Goal: Find specific page/section: Find specific page/section

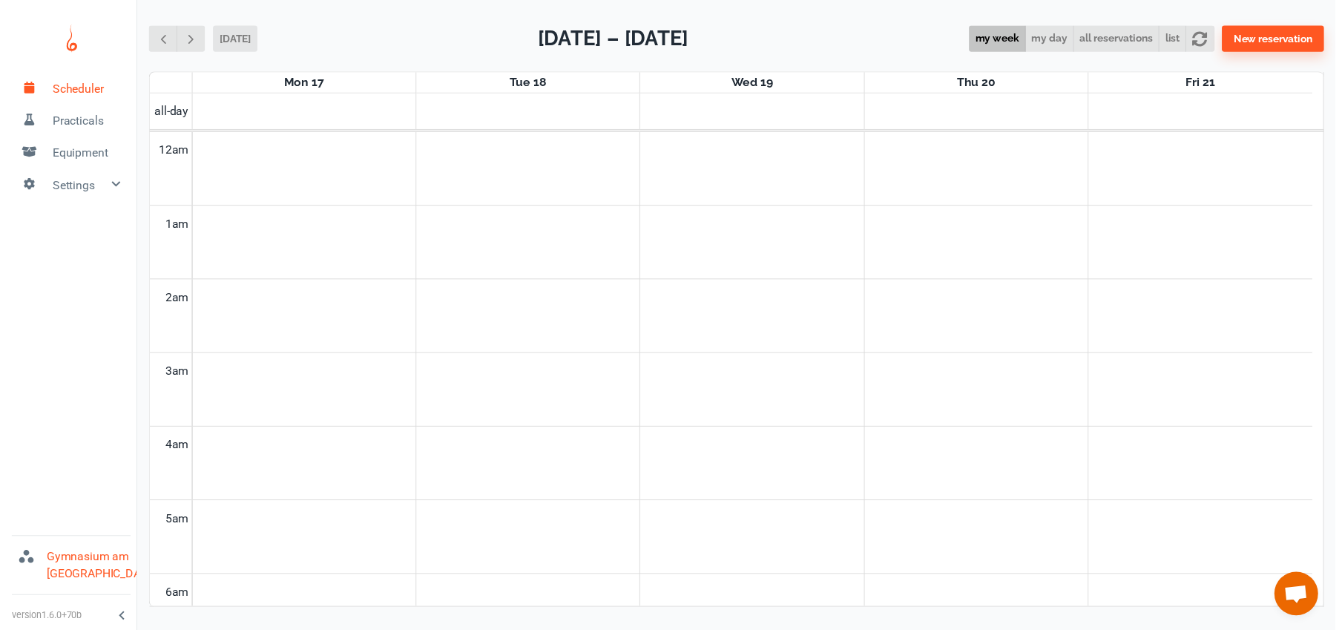
scroll to position [600, 0]
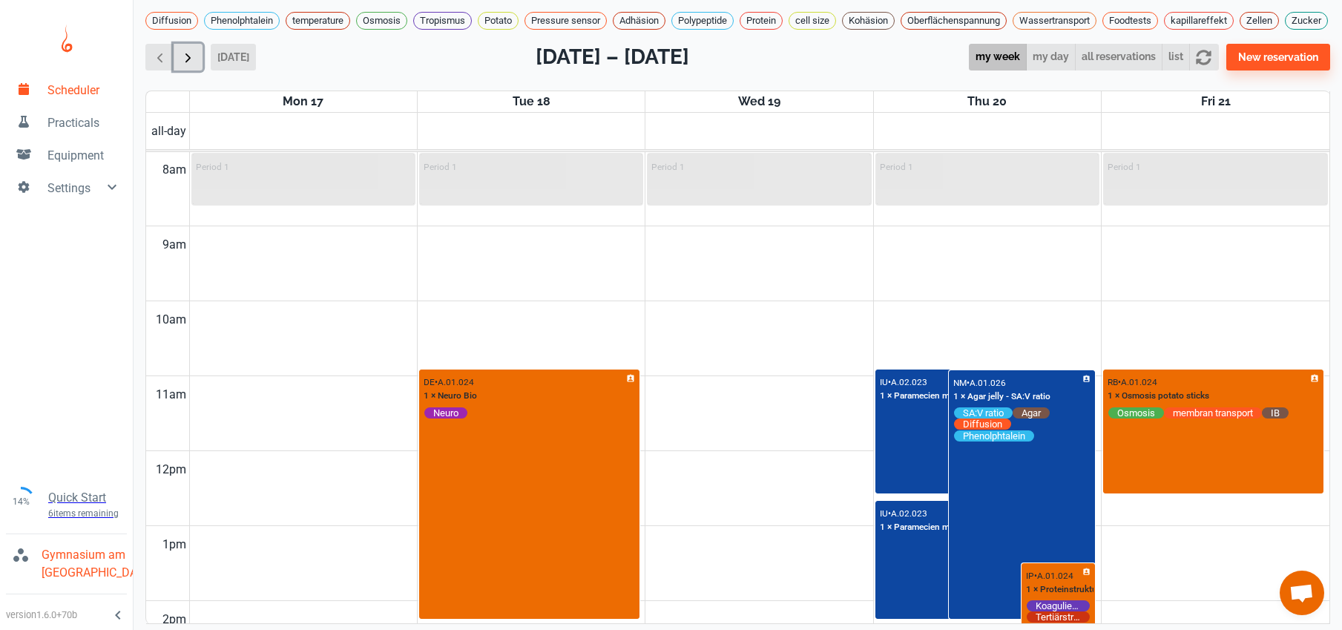
click at [191, 65] on span "button" at bounding box center [188, 58] width 16 height 16
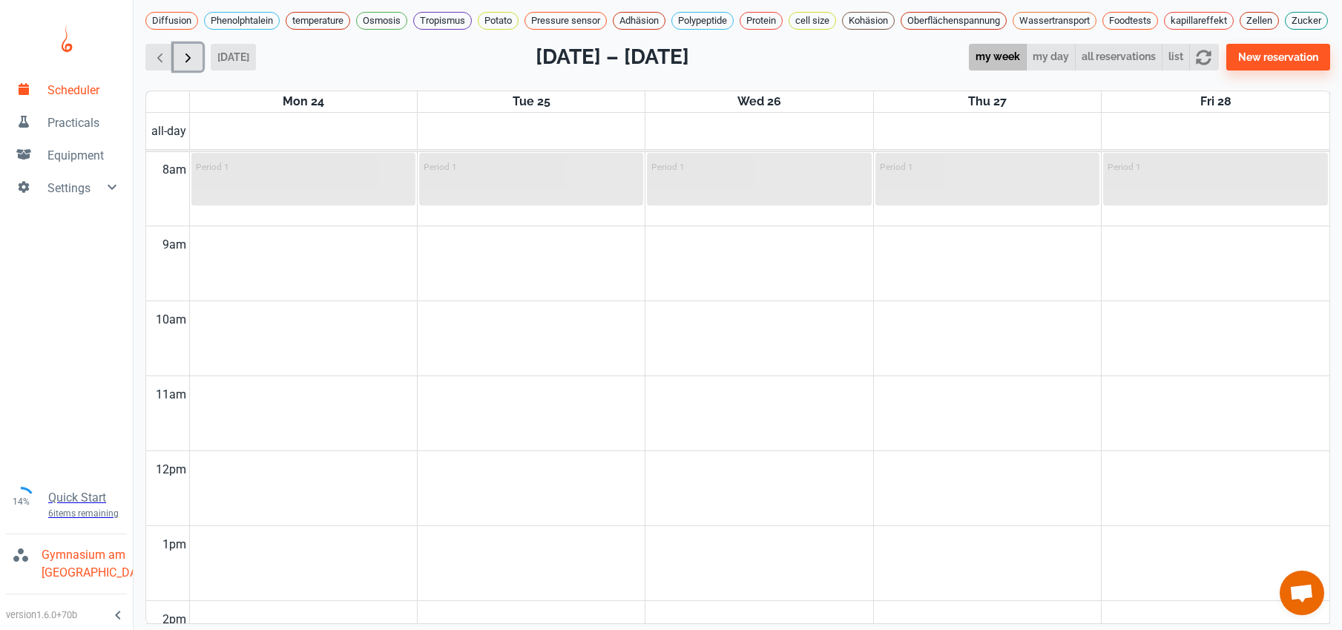
click at [191, 65] on span "button" at bounding box center [188, 58] width 16 height 16
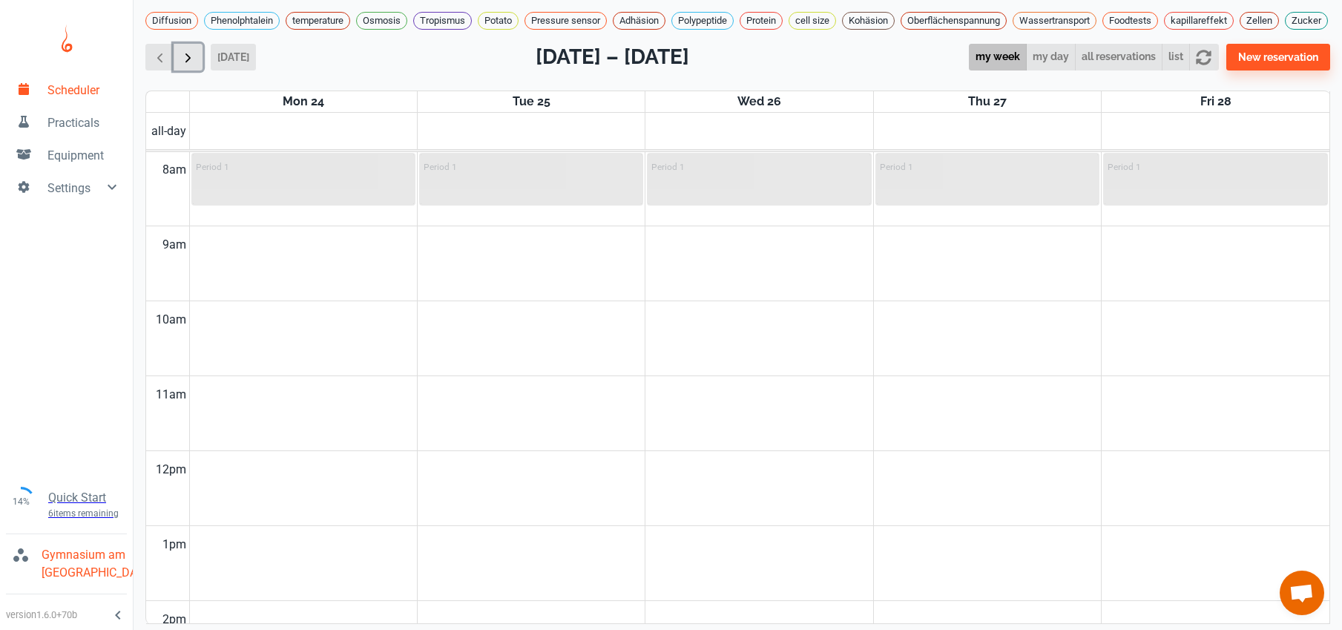
click at [191, 65] on span "button" at bounding box center [188, 58] width 16 height 16
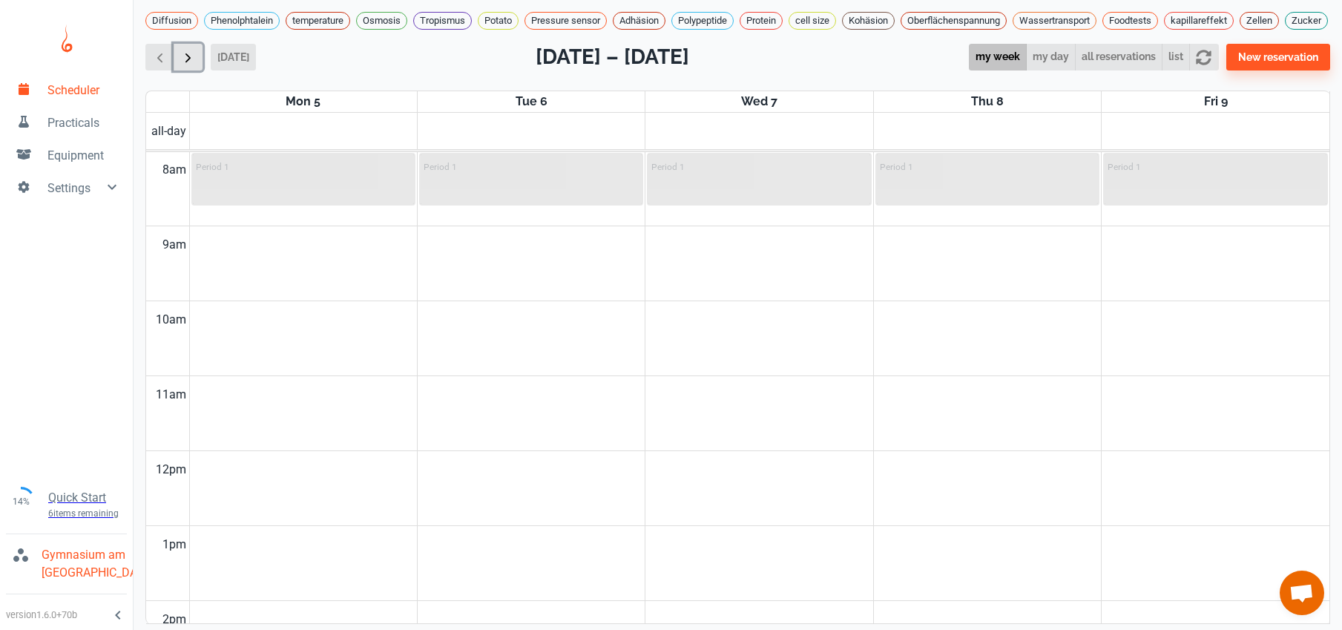
click at [191, 65] on span "button" at bounding box center [188, 58] width 16 height 16
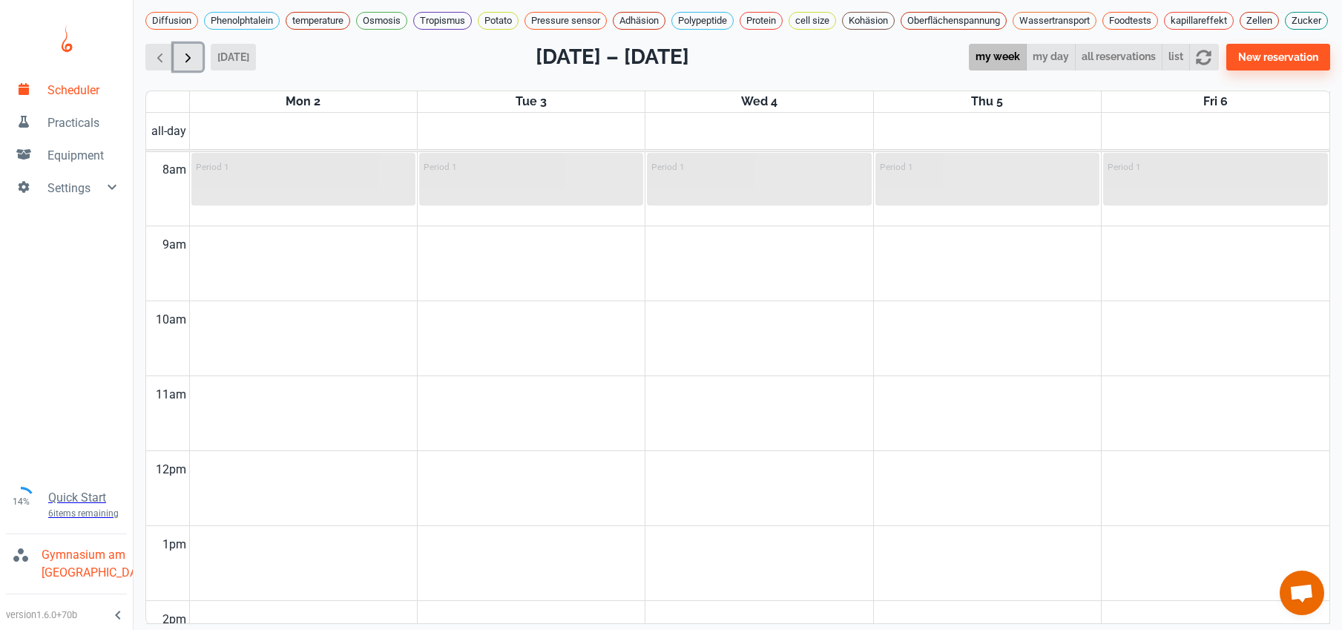
click at [191, 65] on span "button" at bounding box center [188, 58] width 16 height 16
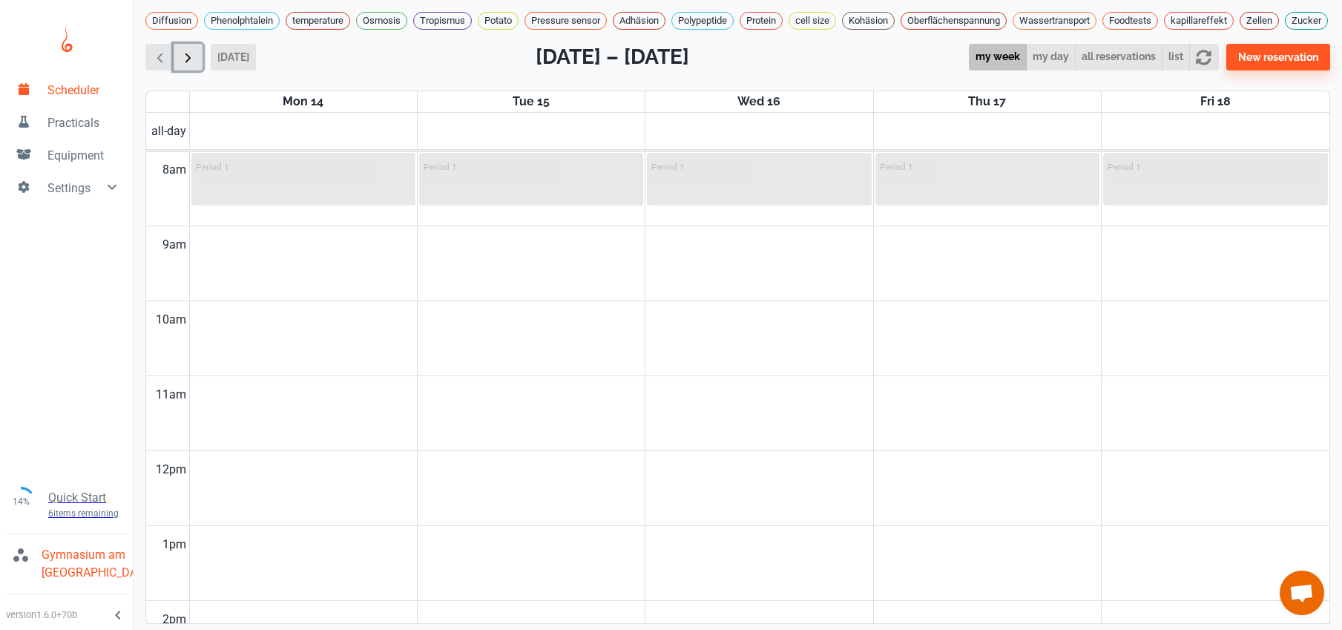
click at [191, 65] on span "button" at bounding box center [188, 58] width 16 height 16
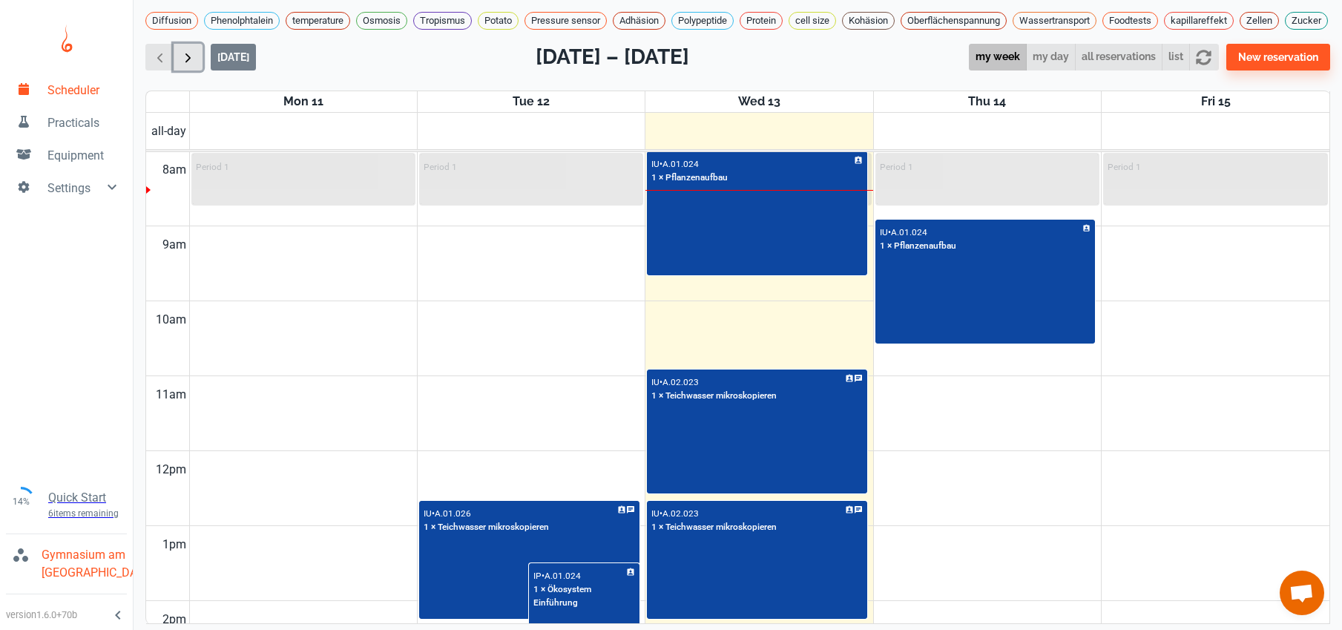
click at [191, 65] on span "button" at bounding box center [188, 58] width 16 height 16
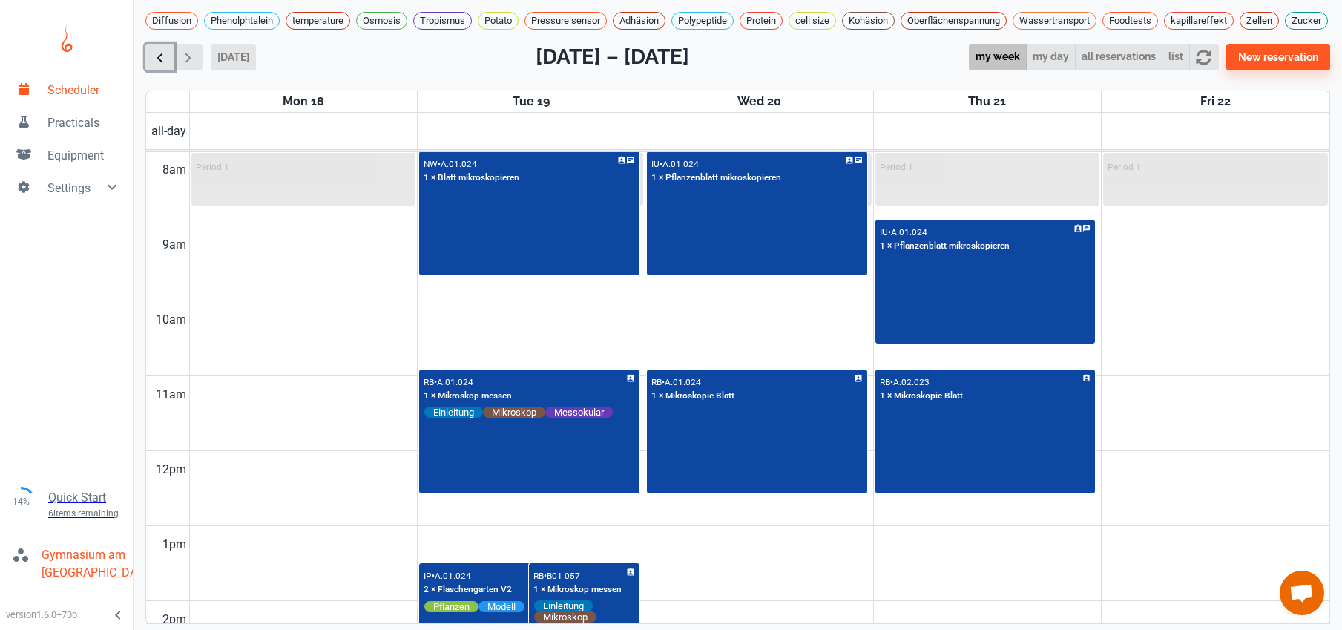
click at [149, 67] on button "button" at bounding box center [159, 57] width 29 height 27
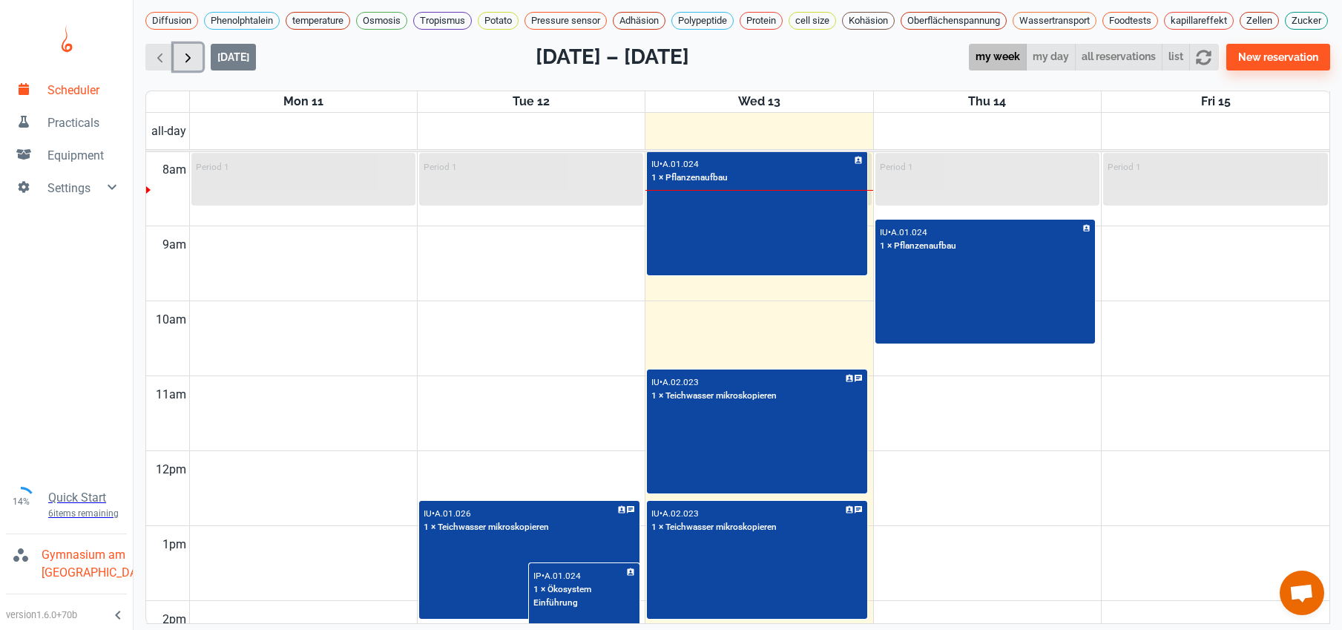
click at [187, 65] on span "button" at bounding box center [188, 58] width 16 height 16
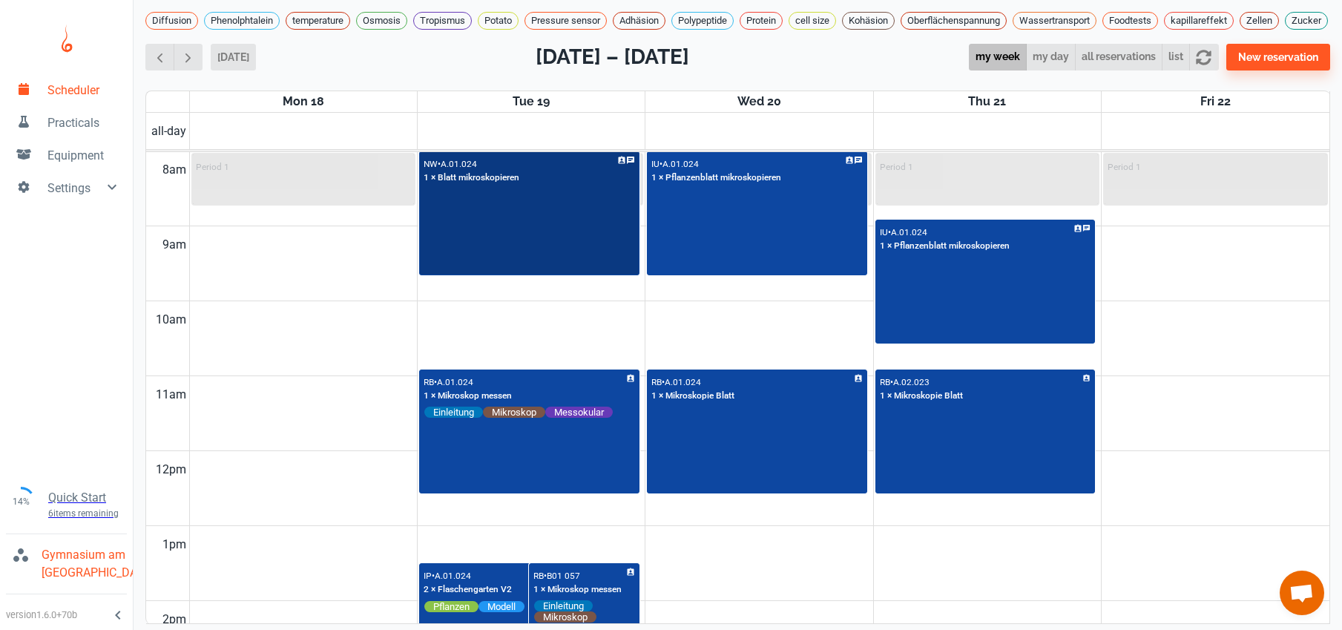
click at [554, 250] on div "NW • A.01.024 1 × Blatt mikroskopieren" at bounding box center [529, 214] width 217 height 122
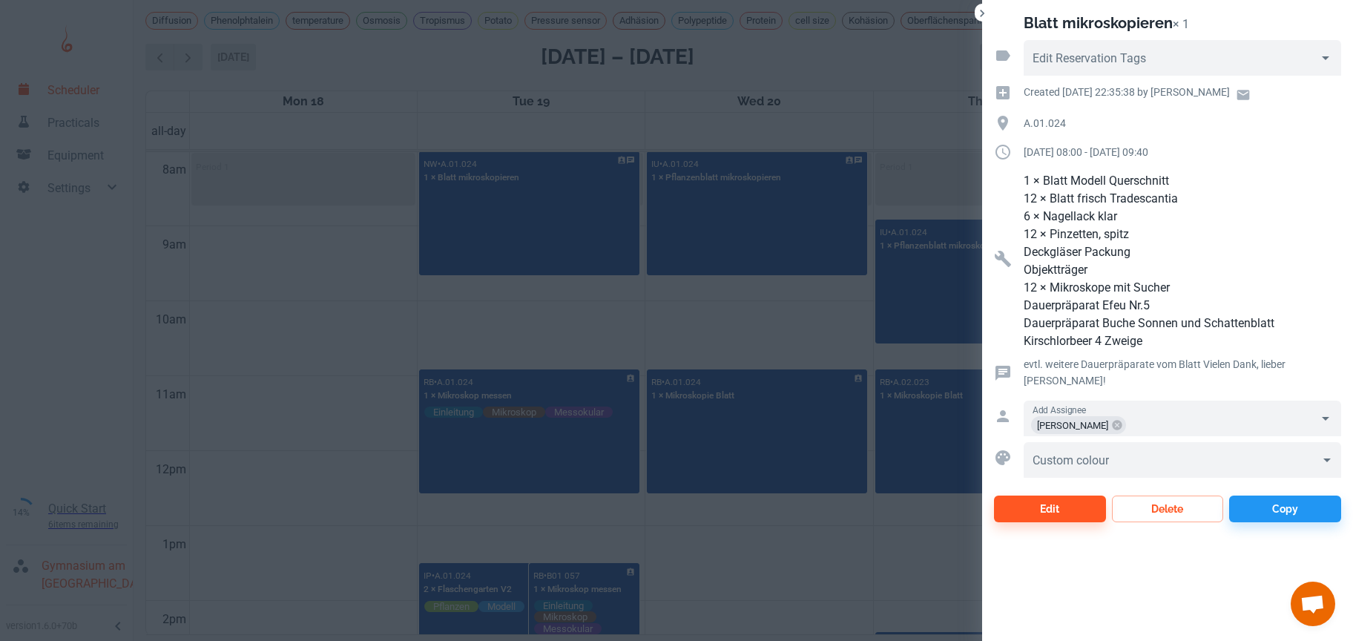
click at [363, 266] on div at bounding box center [676, 320] width 1353 height 641
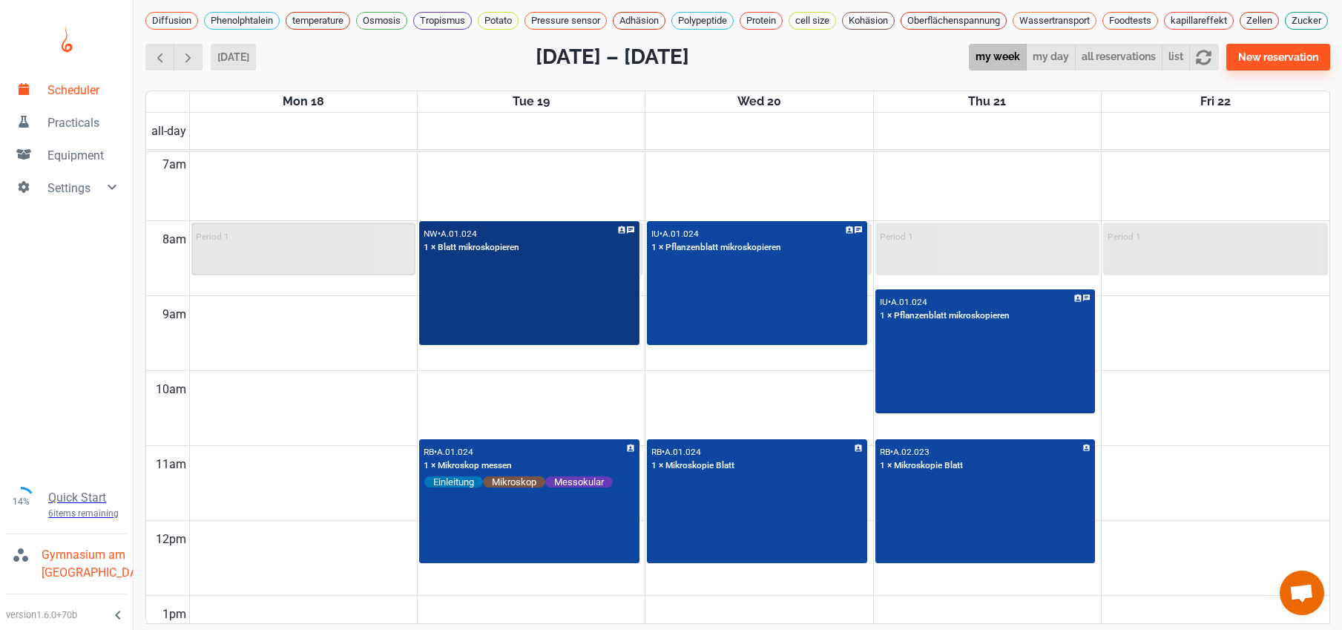
scroll to position [548, 0]
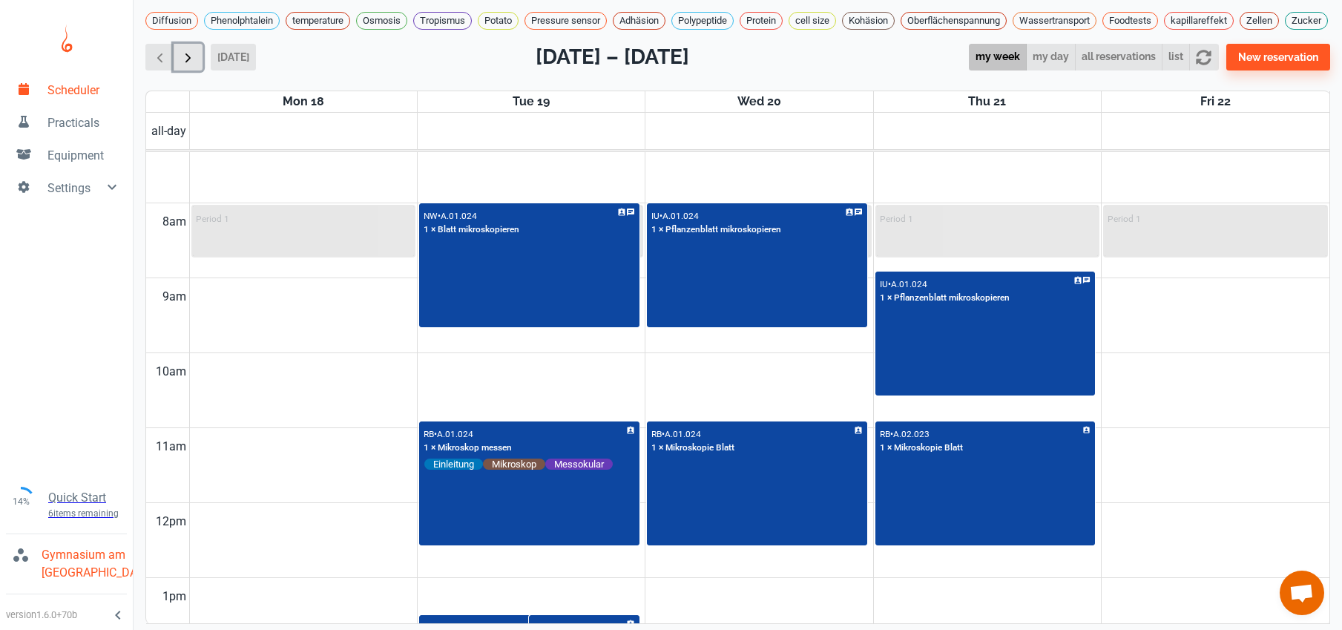
click at [190, 65] on span "button" at bounding box center [188, 58] width 16 height 16
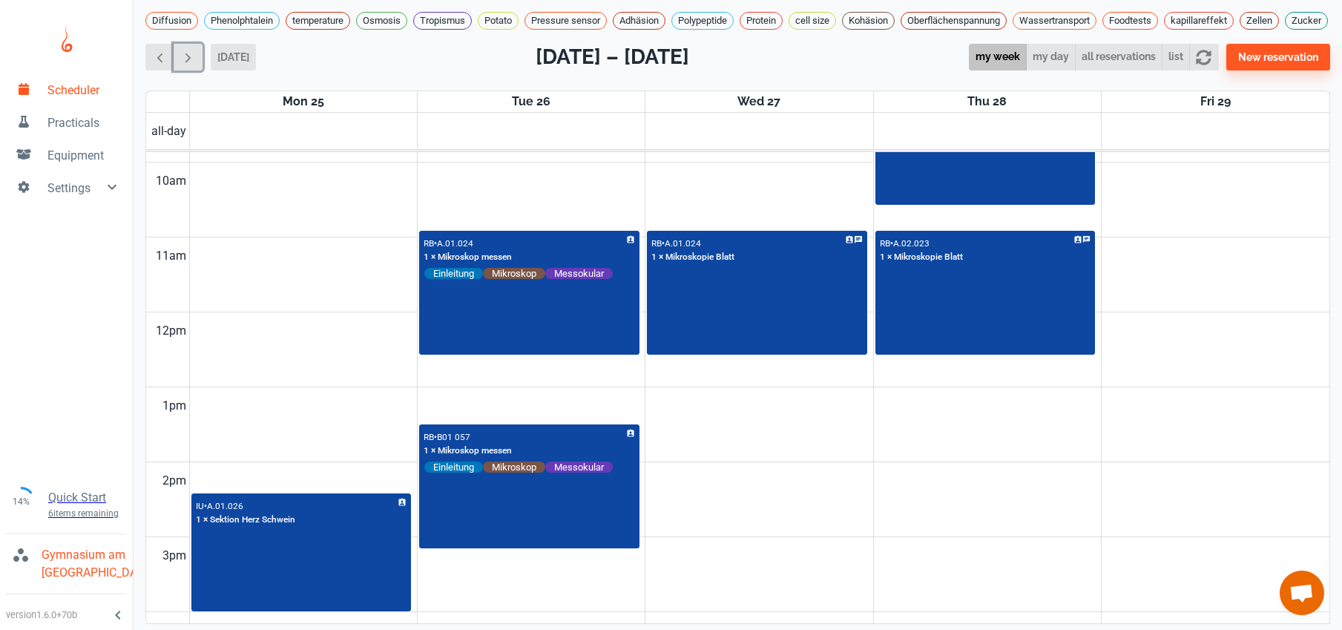
scroll to position [794, 0]
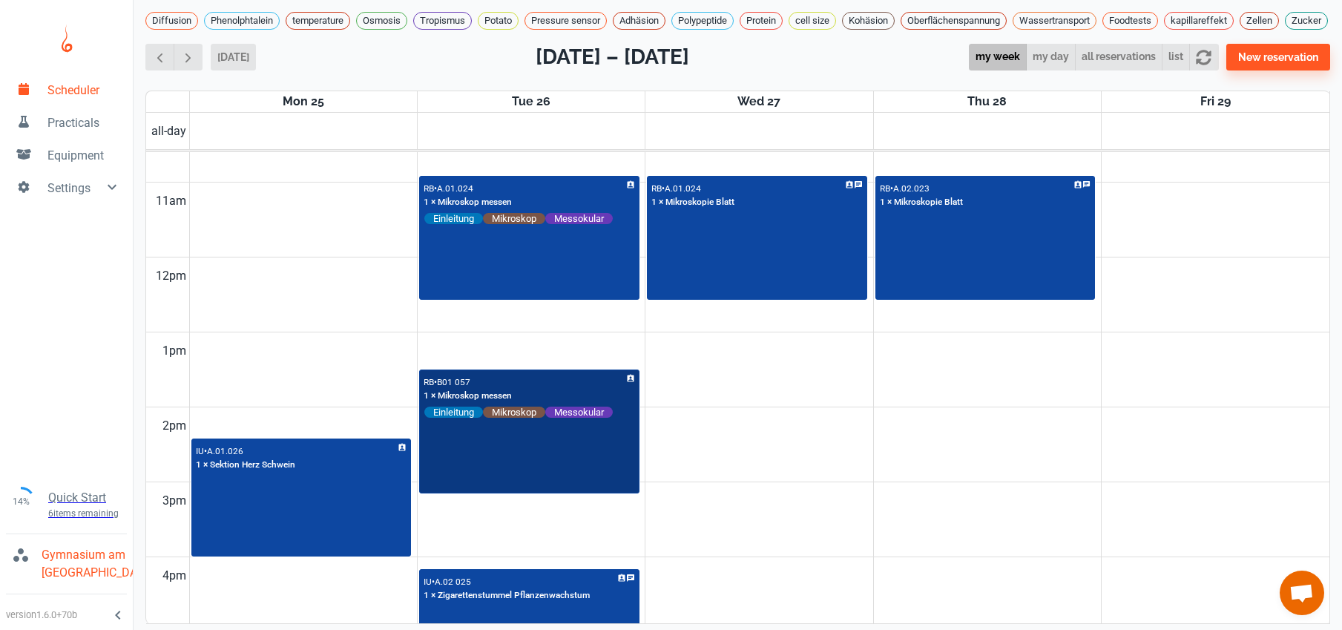
click at [502, 488] on div "RB • B01 057 1 × Mikroskop messen Einleitung Mikroskop Messokular" at bounding box center [529, 432] width 217 height 122
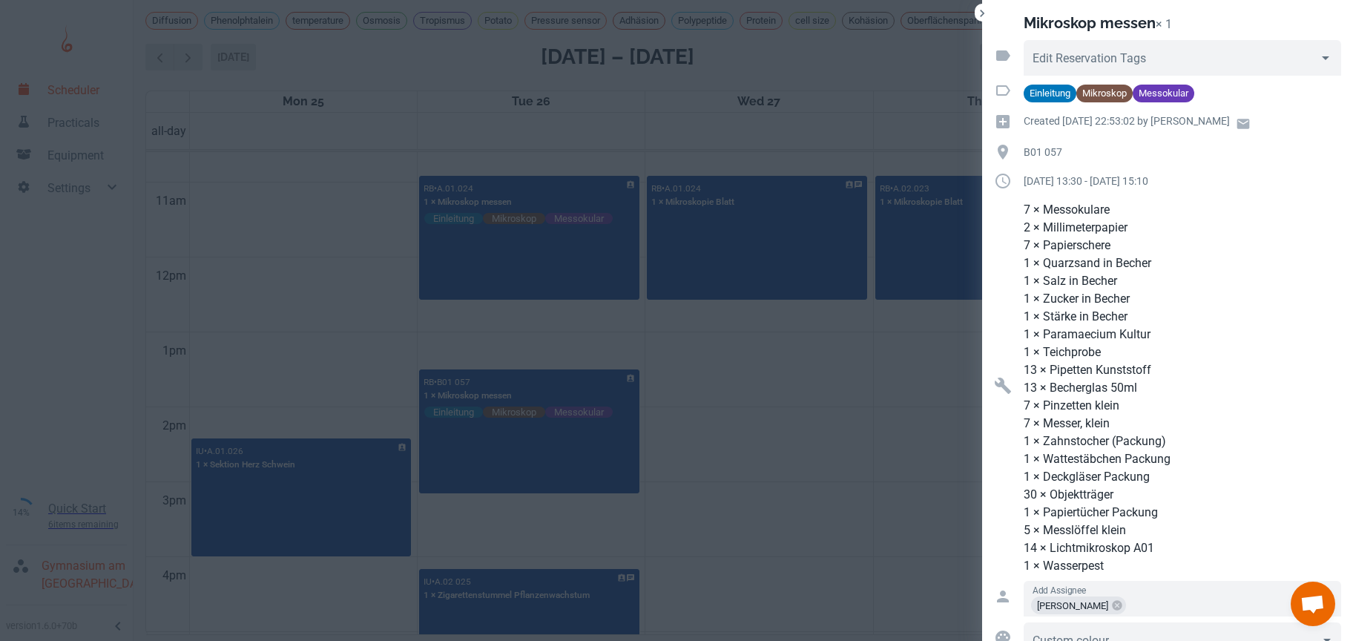
click at [169, 78] on div at bounding box center [676, 320] width 1353 height 641
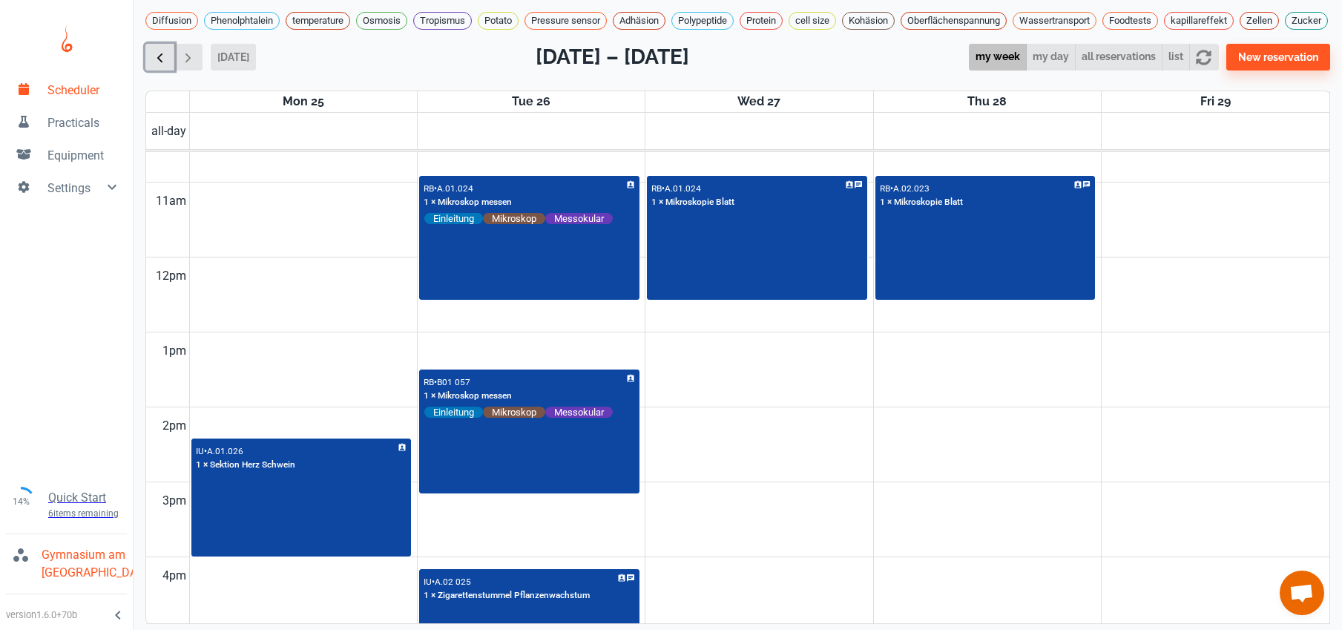
click at [169, 71] on button "button" at bounding box center [159, 57] width 29 height 27
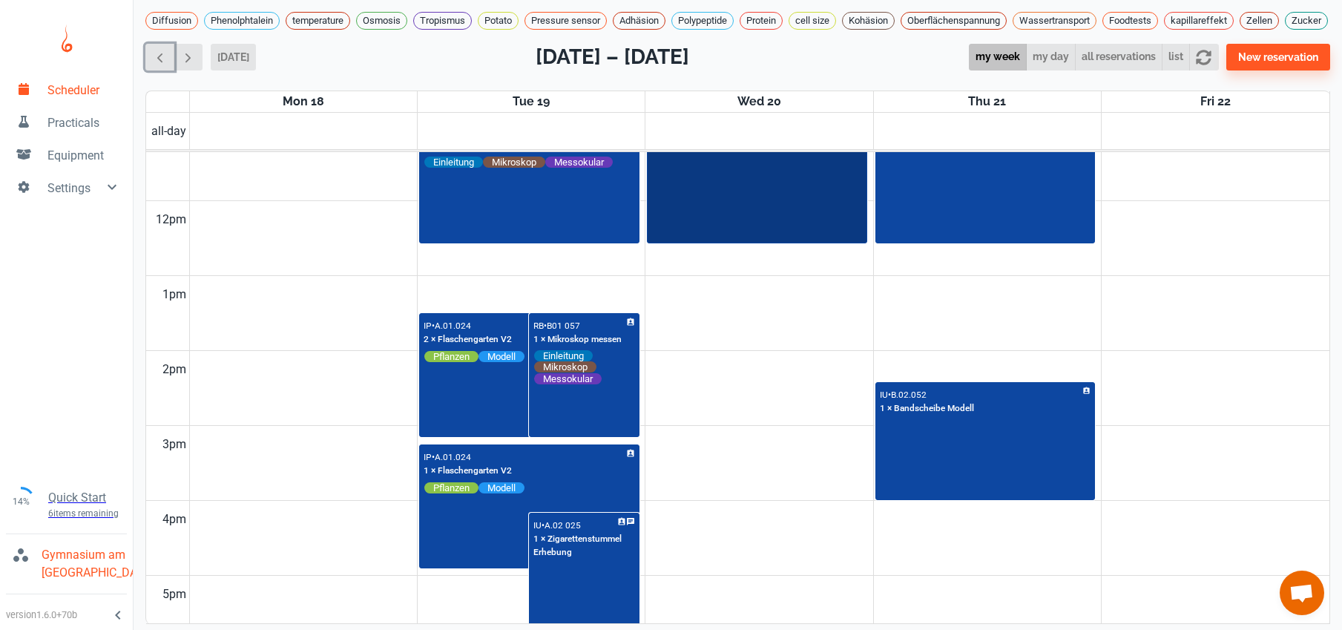
scroll to position [562, 0]
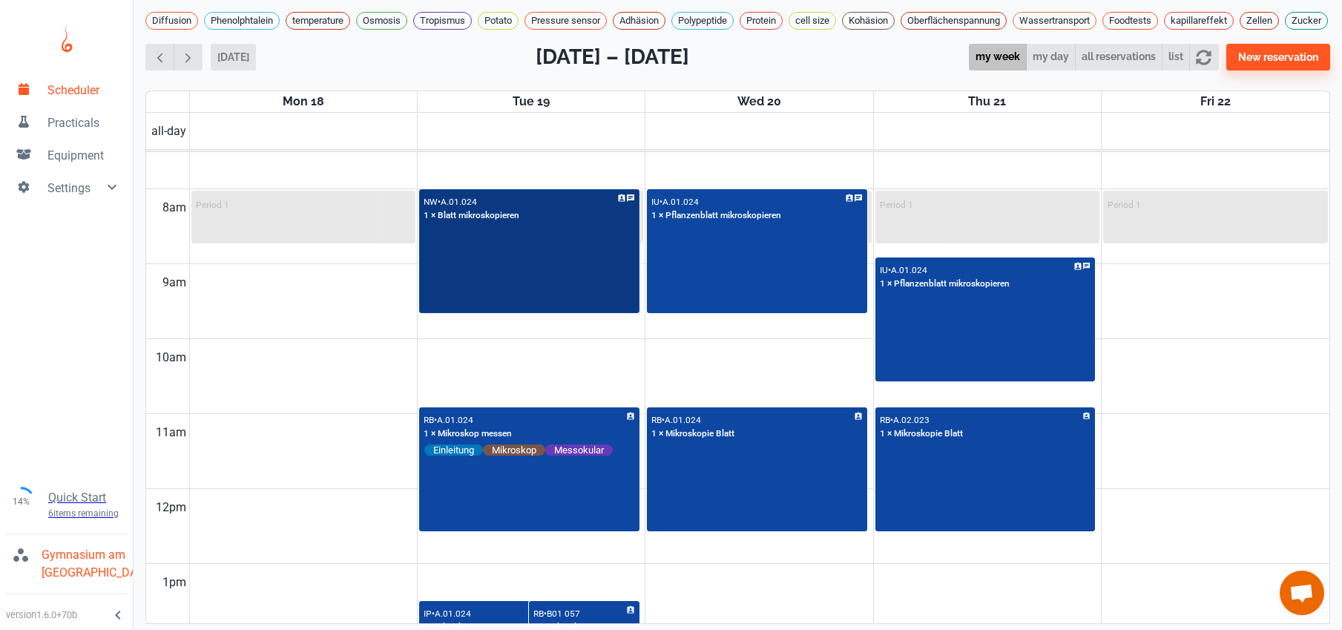
click at [543, 298] on div "NW • A.01.024 1 × Blatt mikroskopieren" at bounding box center [529, 252] width 217 height 122
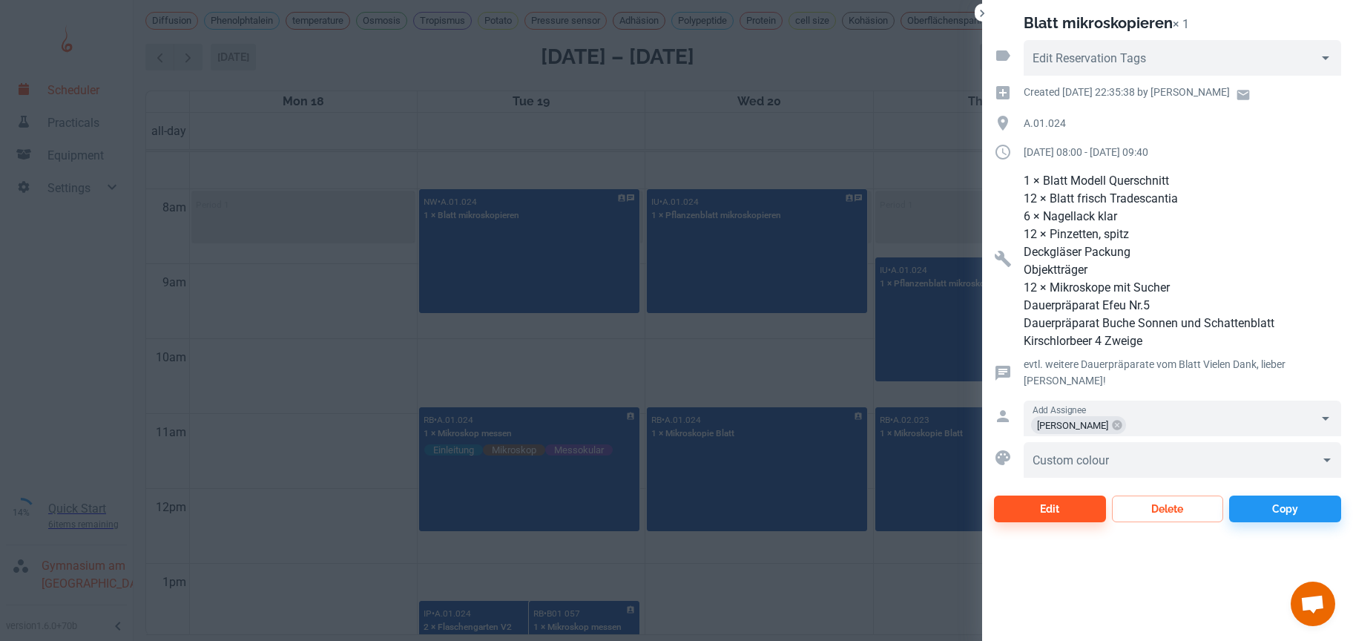
click at [352, 329] on div at bounding box center [676, 320] width 1353 height 641
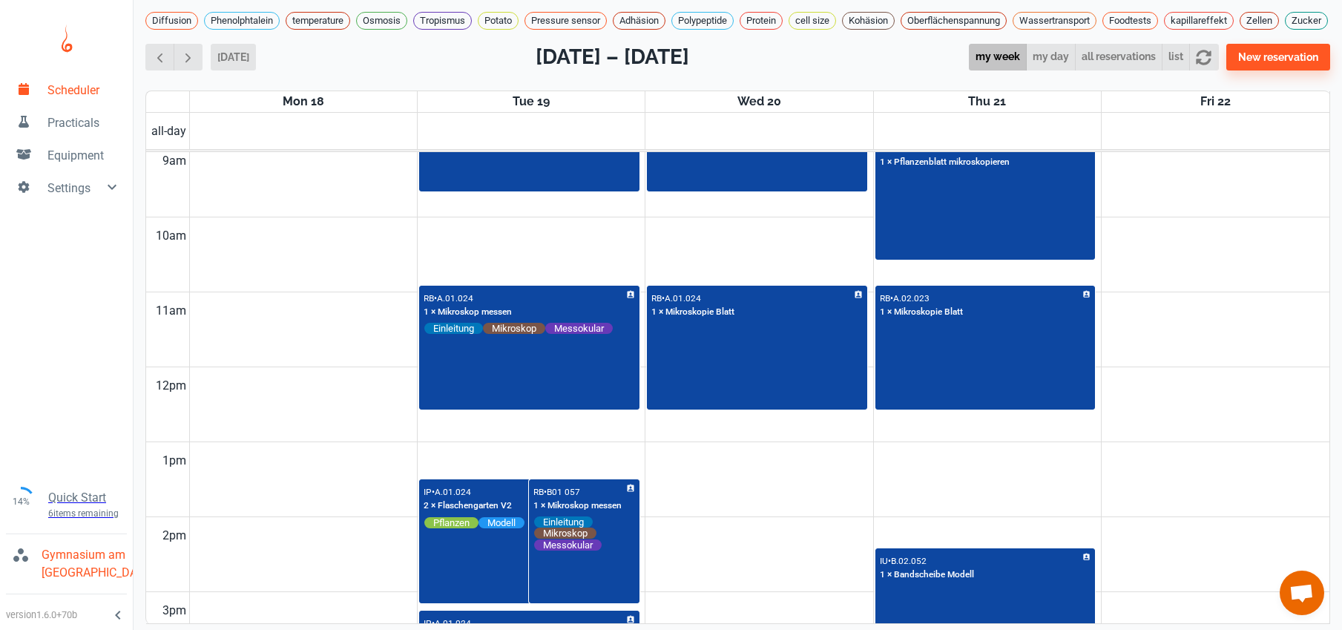
scroll to position [739, 0]
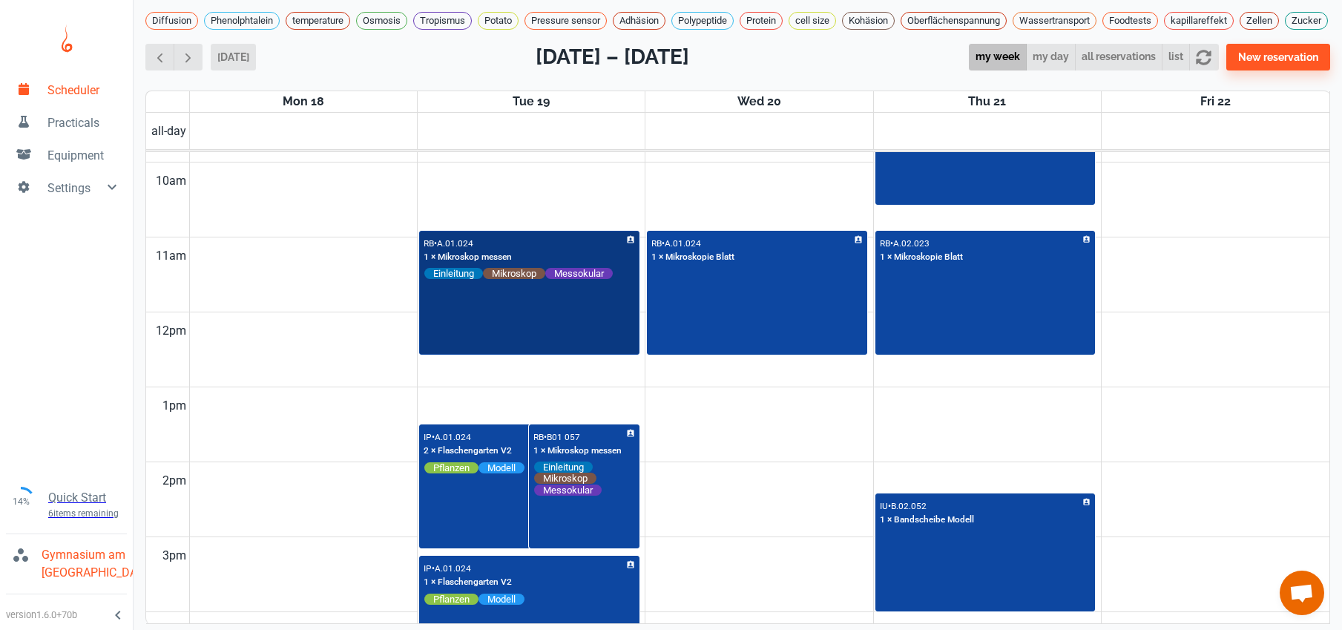
click at [552, 330] on div "RB • A.01.024 1 × Mikroskop messen Einleitung Mikroskop Messokular" at bounding box center [529, 293] width 217 height 122
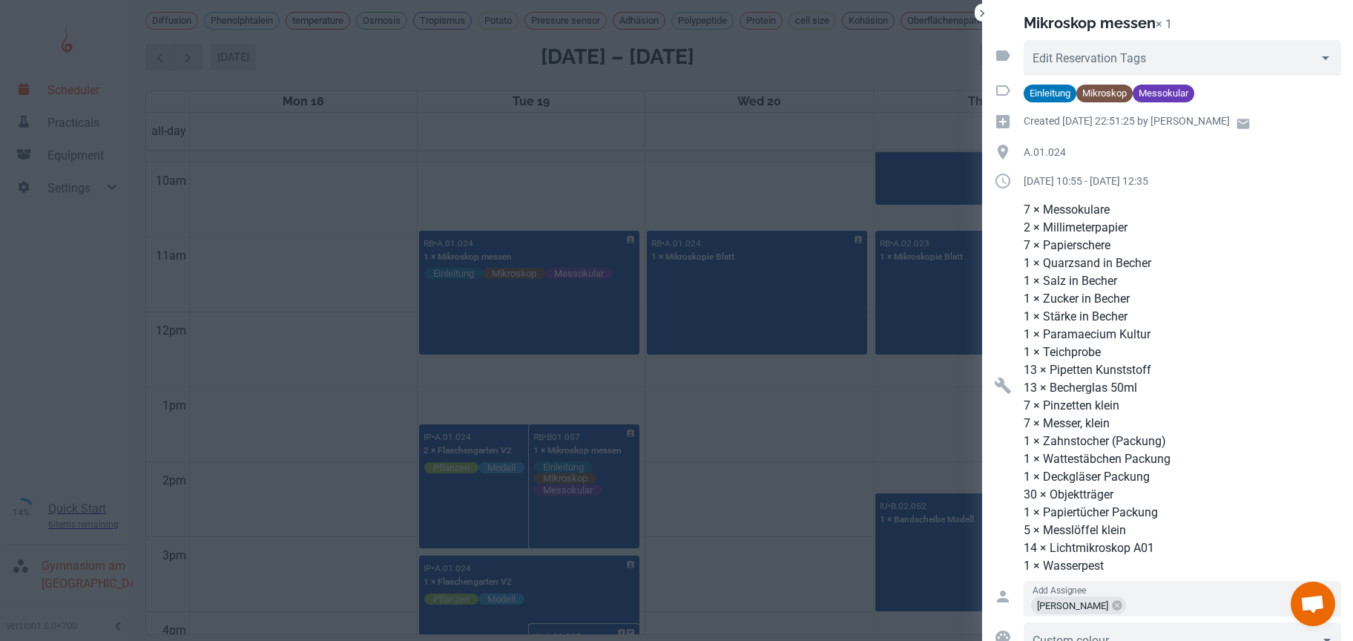
click at [694, 421] on div at bounding box center [676, 320] width 1353 height 641
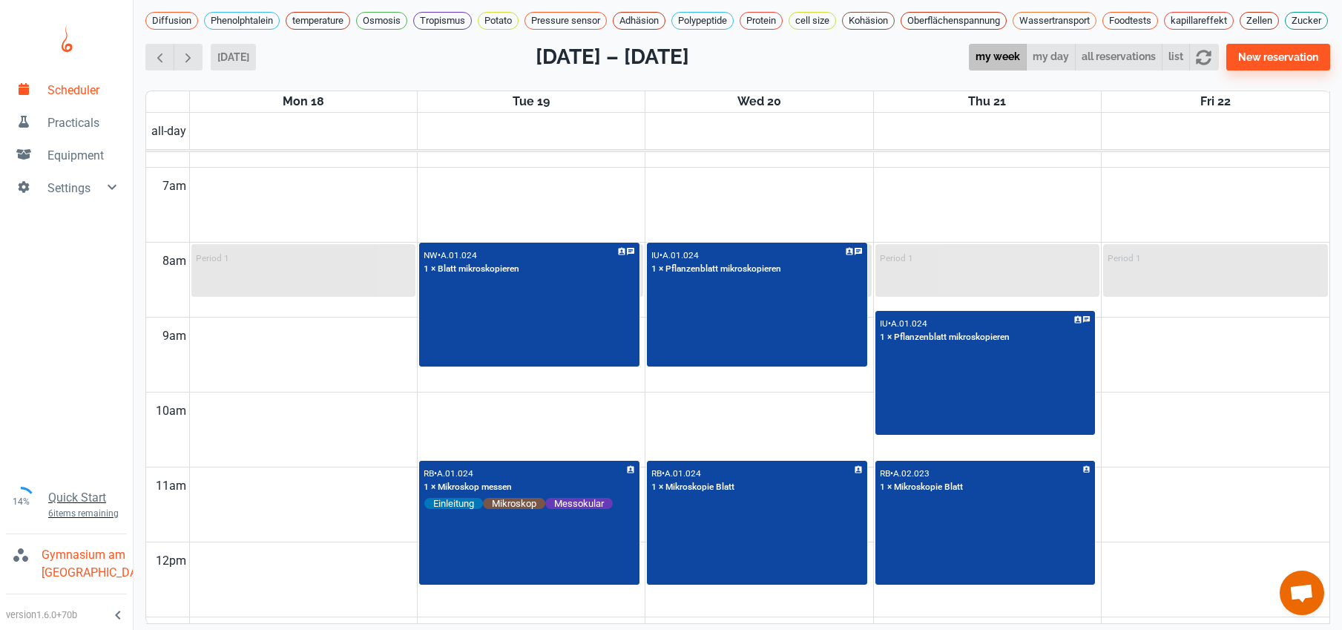
scroll to position [514, 0]
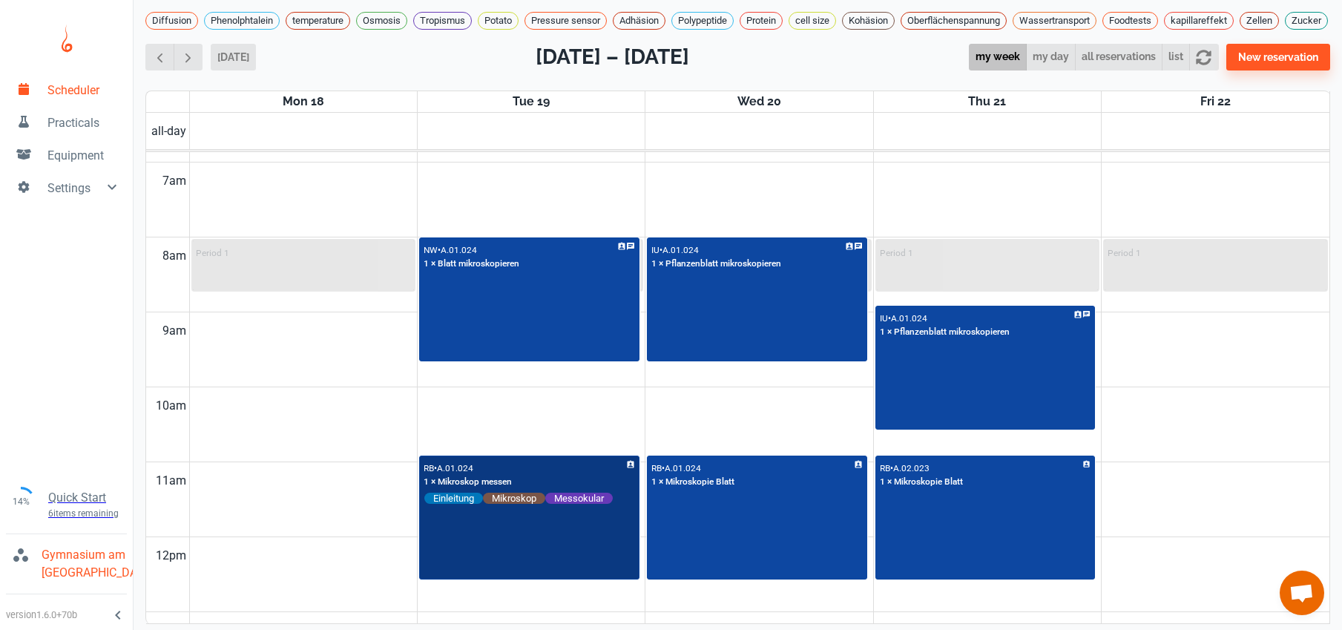
click at [564, 561] on div "RB • A.01.024 1 × Mikroskop messen Einleitung Mikroskop Messokular" at bounding box center [529, 518] width 217 height 122
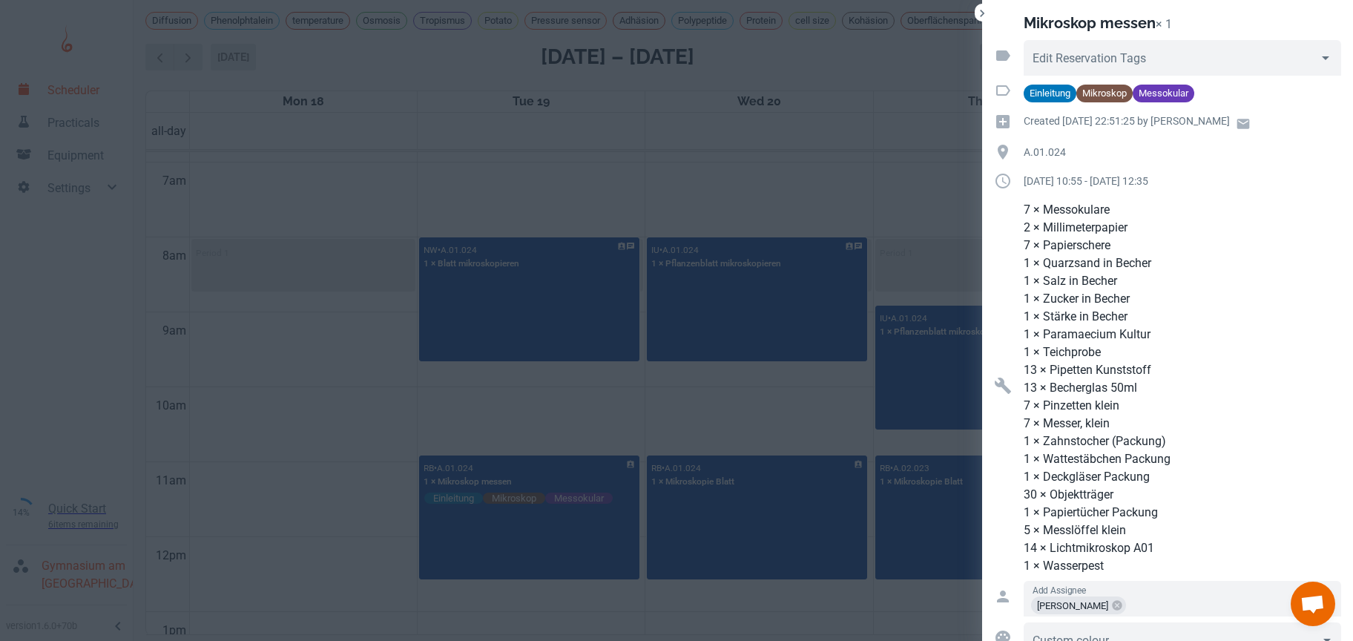
click at [351, 188] on div at bounding box center [676, 320] width 1353 height 641
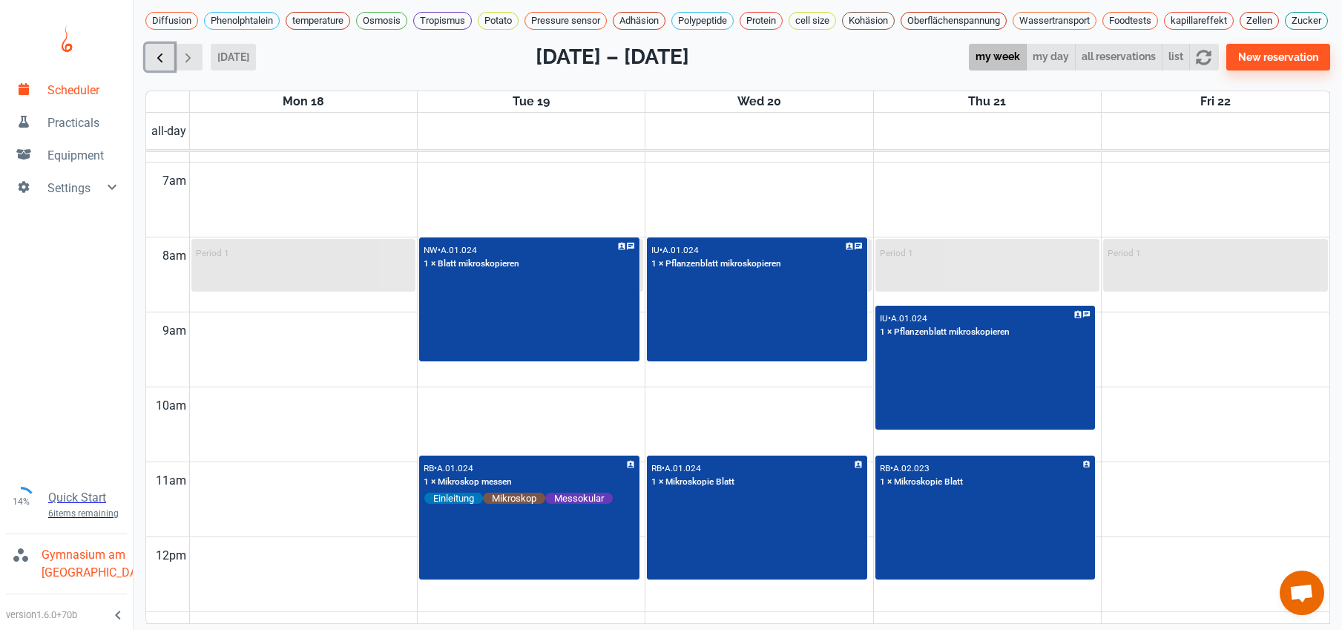
click at [150, 67] on button "button" at bounding box center [159, 57] width 29 height 27
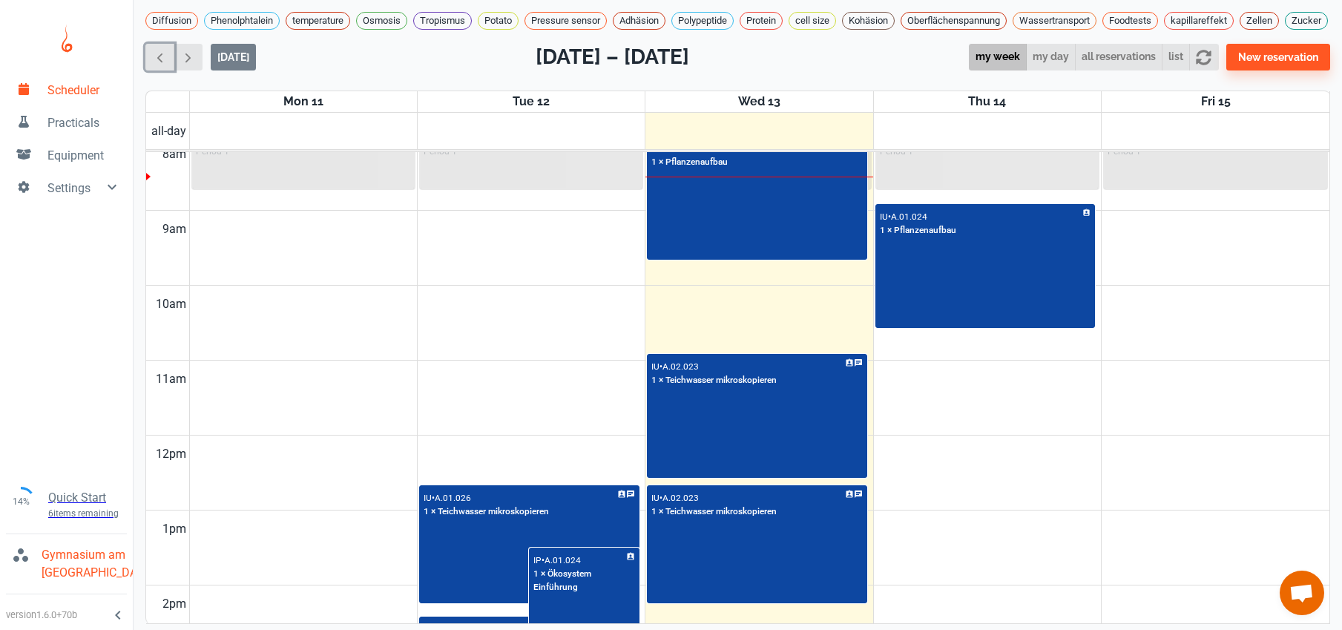
scroll to position [615, 0]
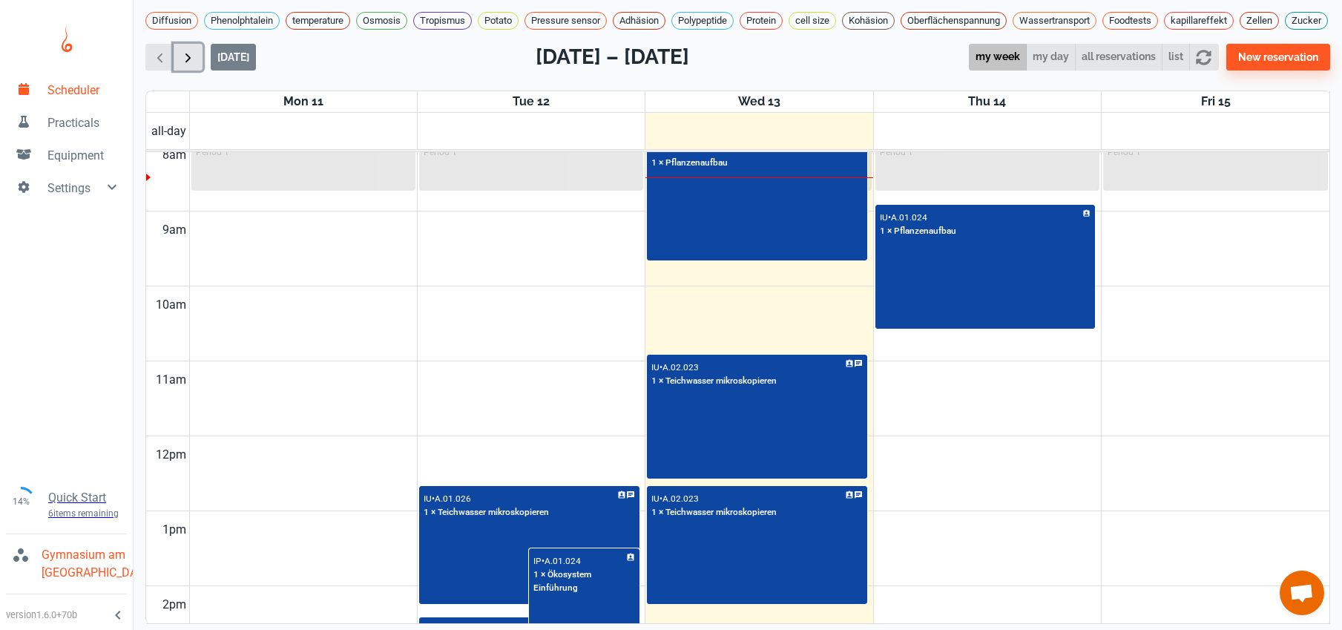
click at [197, 69] on button "button" at bounding box center [188, 57] width 29 height 27
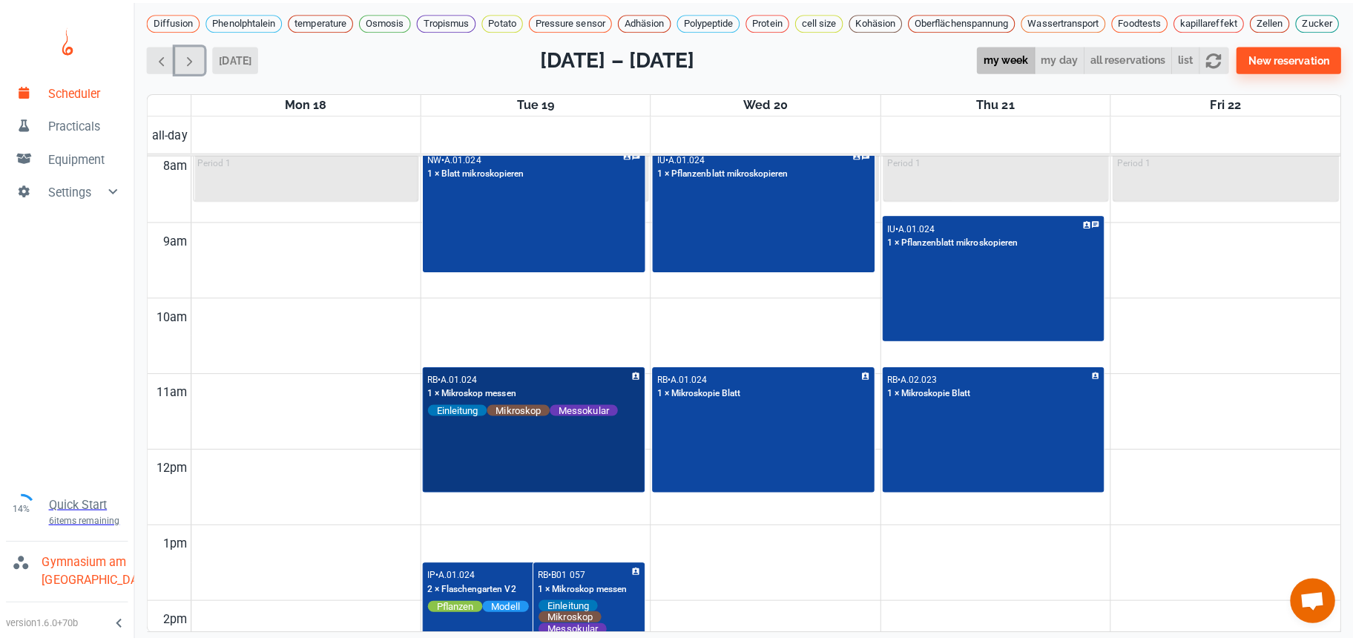
scroll to position [624, 0]
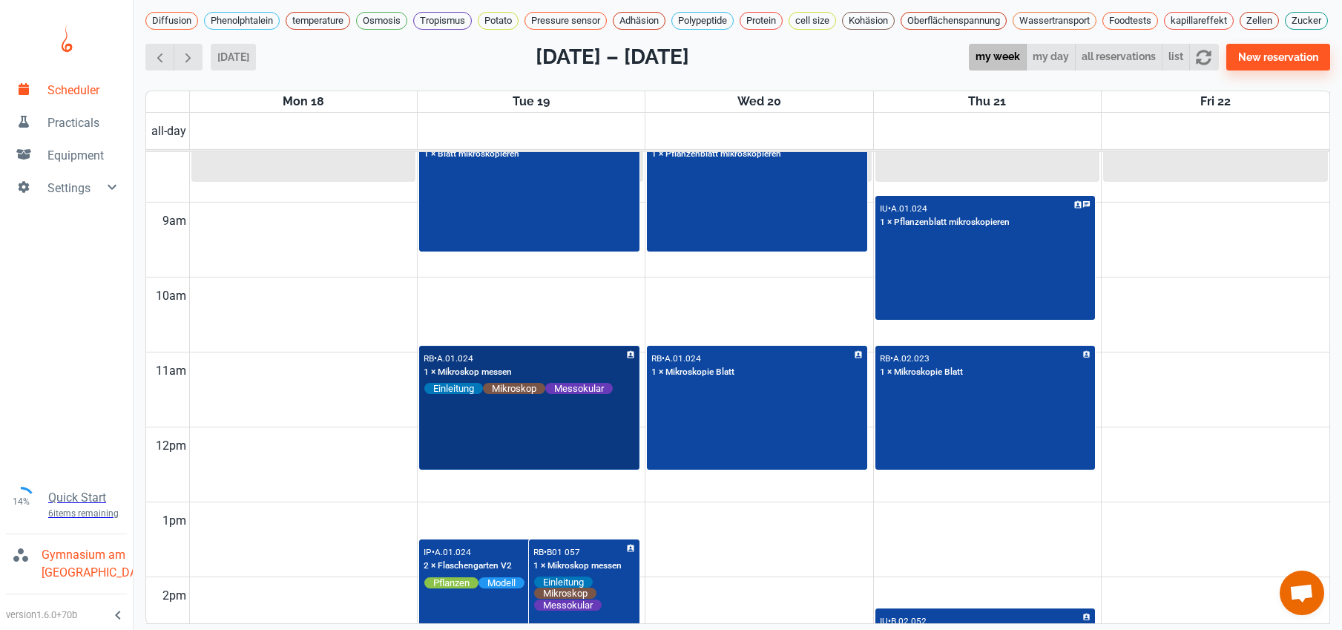
click at [521, 435] on div "RB • A.01.024 1 × Mikroskop messen Einleitung Mikroskop Messokular" at bounding box center [529, 408] width 217 height 122
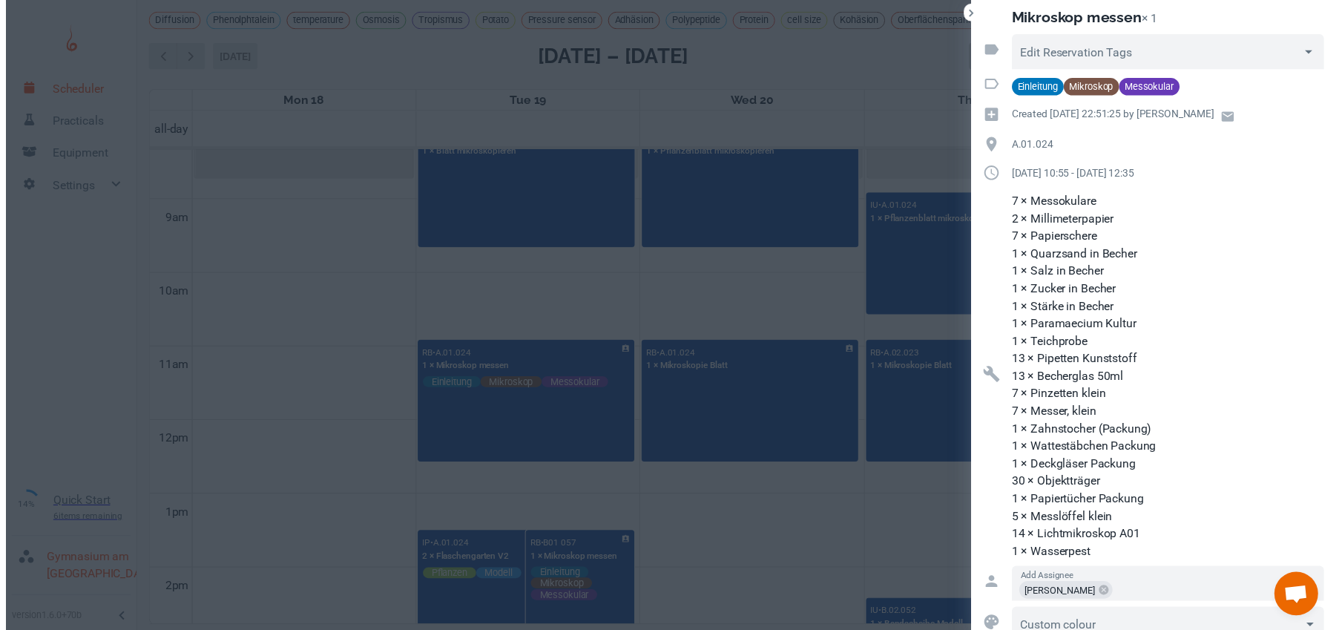
scroll to position [0, 0]
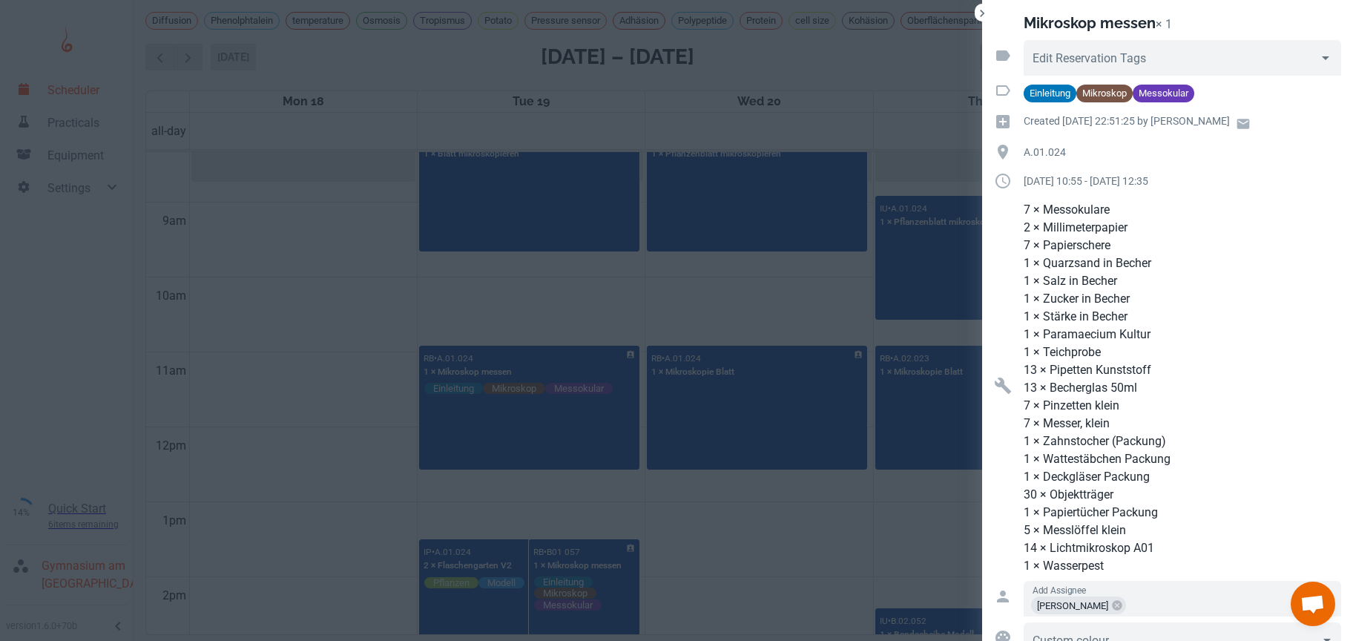
drag, startPoint x: 740, startPoint y: 524, endPoint x: 719, endPoint y: 553, distance: 36.0
click at [718, 554] on div at bounding box center [676, 320] width 1353 height 641
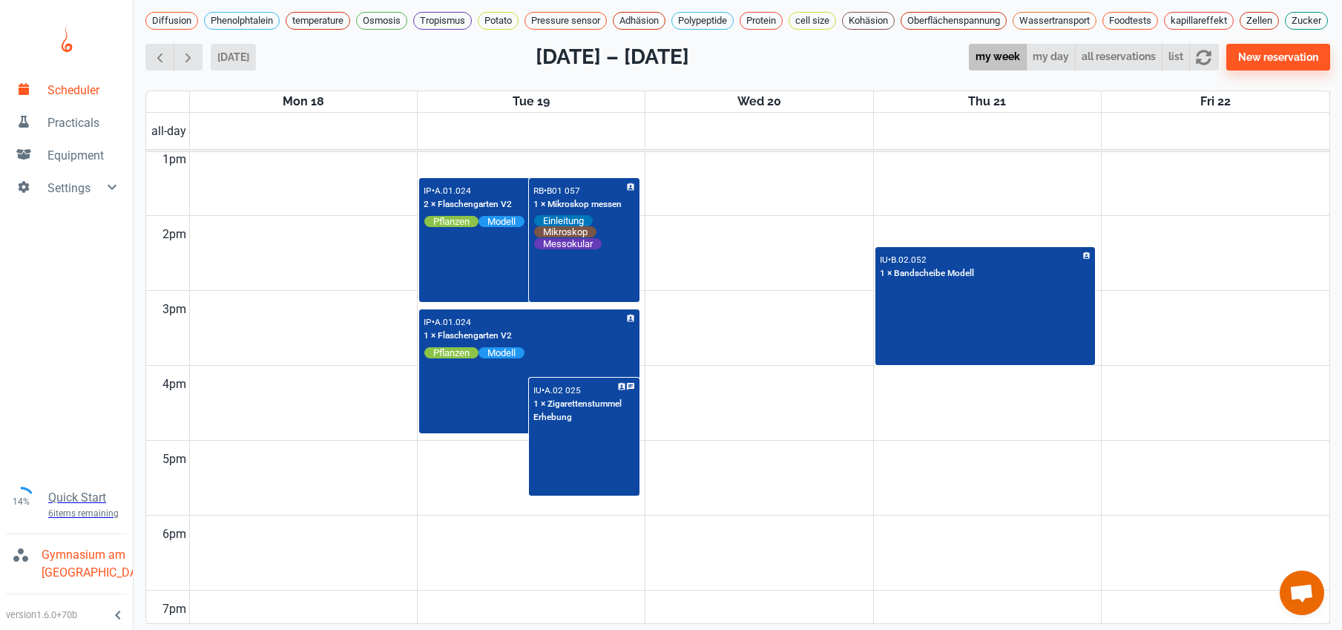
scroll to position [3, 0]
click at [193, 65] on span "button" at bounding box center [188, 58] width 16 height 16
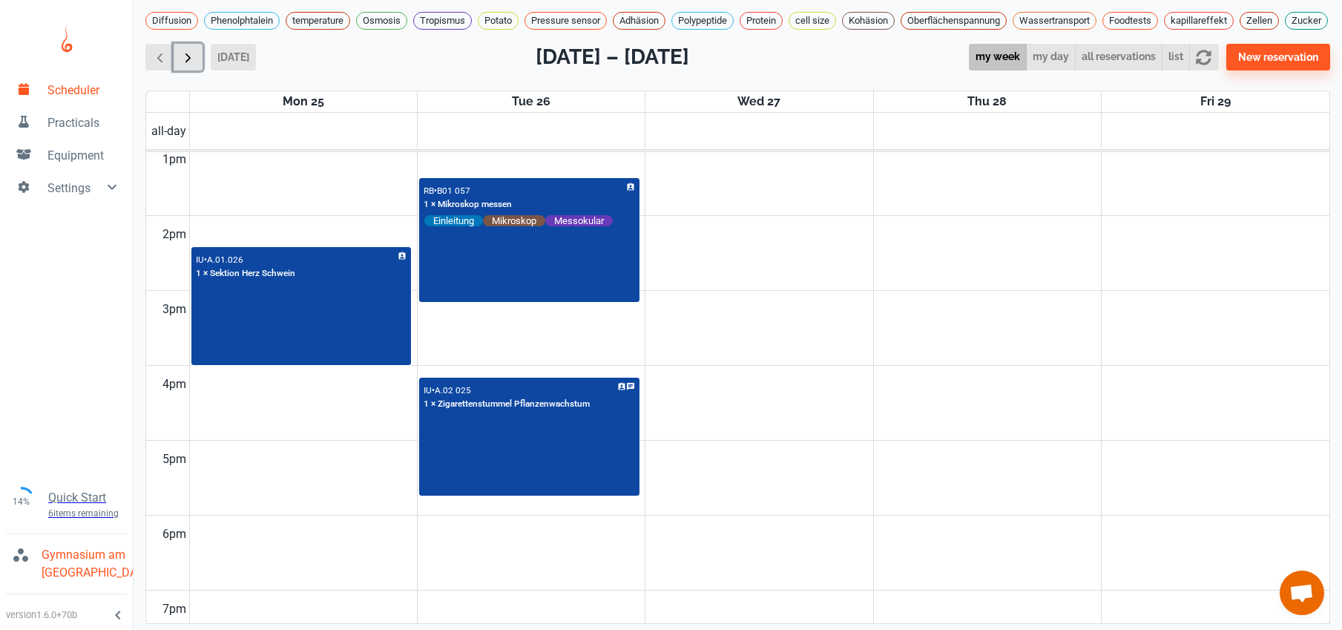
scroll to position [600, 0]
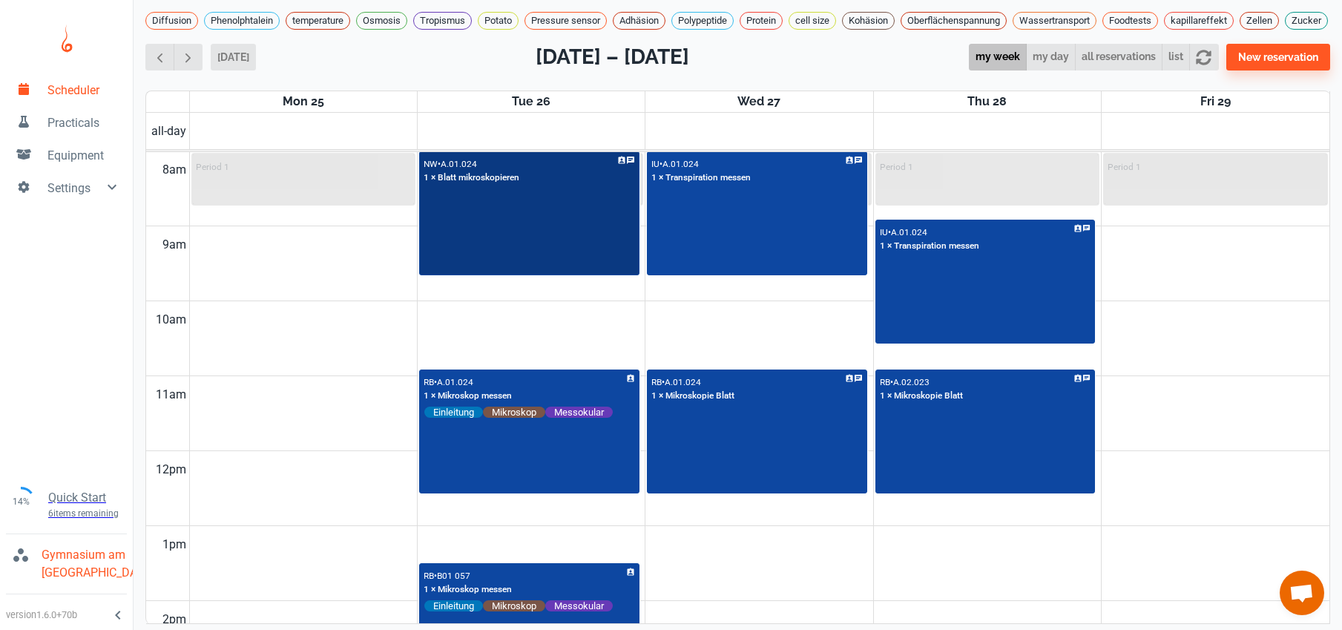
click at [511, 240] on div "NW • A.01.024 1 × Blatt mikroskopieren" at bounding box center [529, 214] width 217 height 122
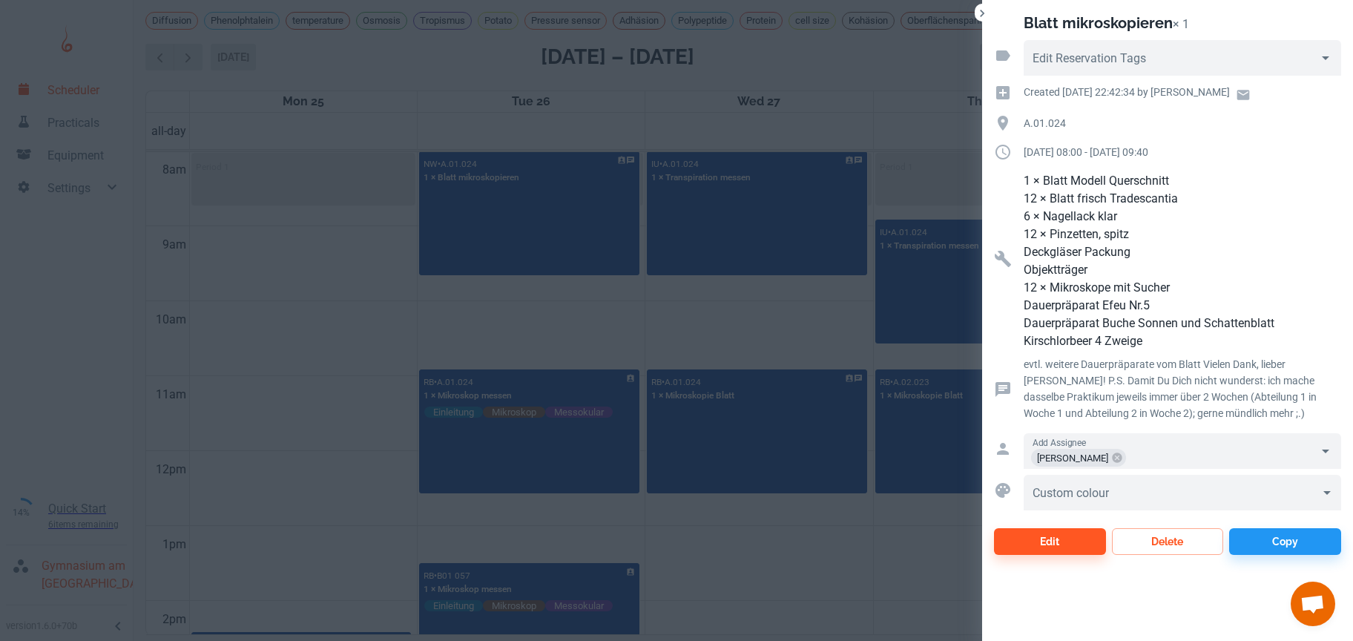
click at [392, 243] on div at bounding box center [676, 320] width 1353 height 641
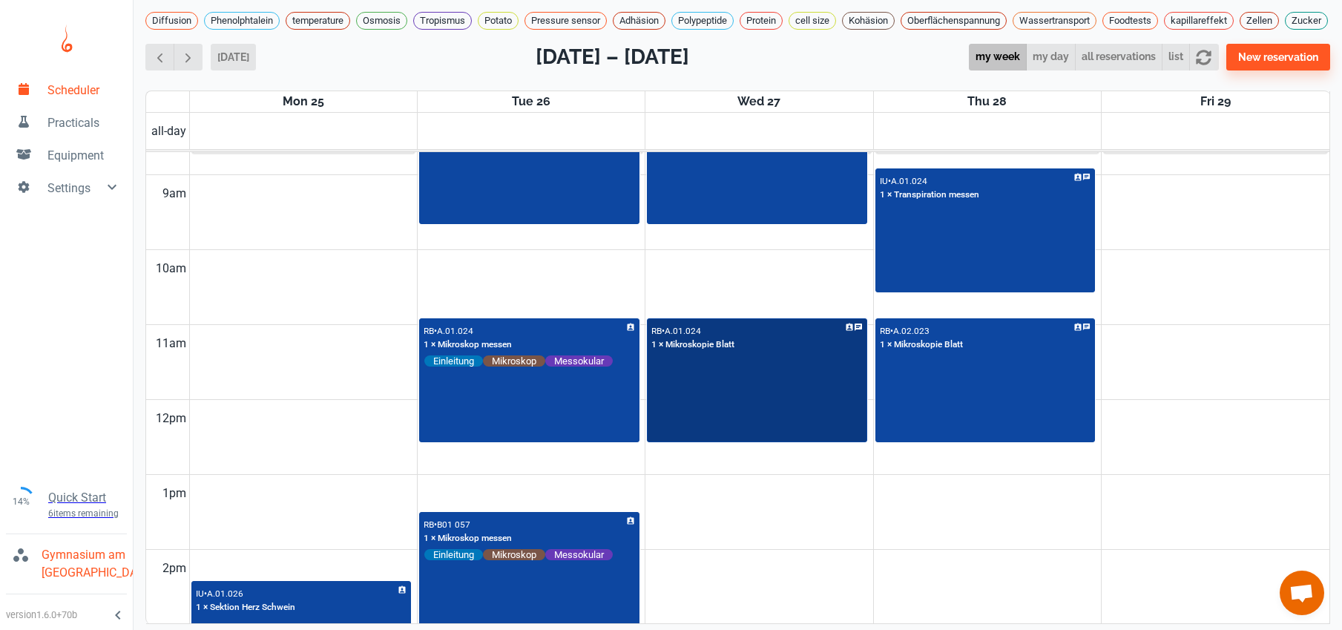
scroll to position [653, 0]
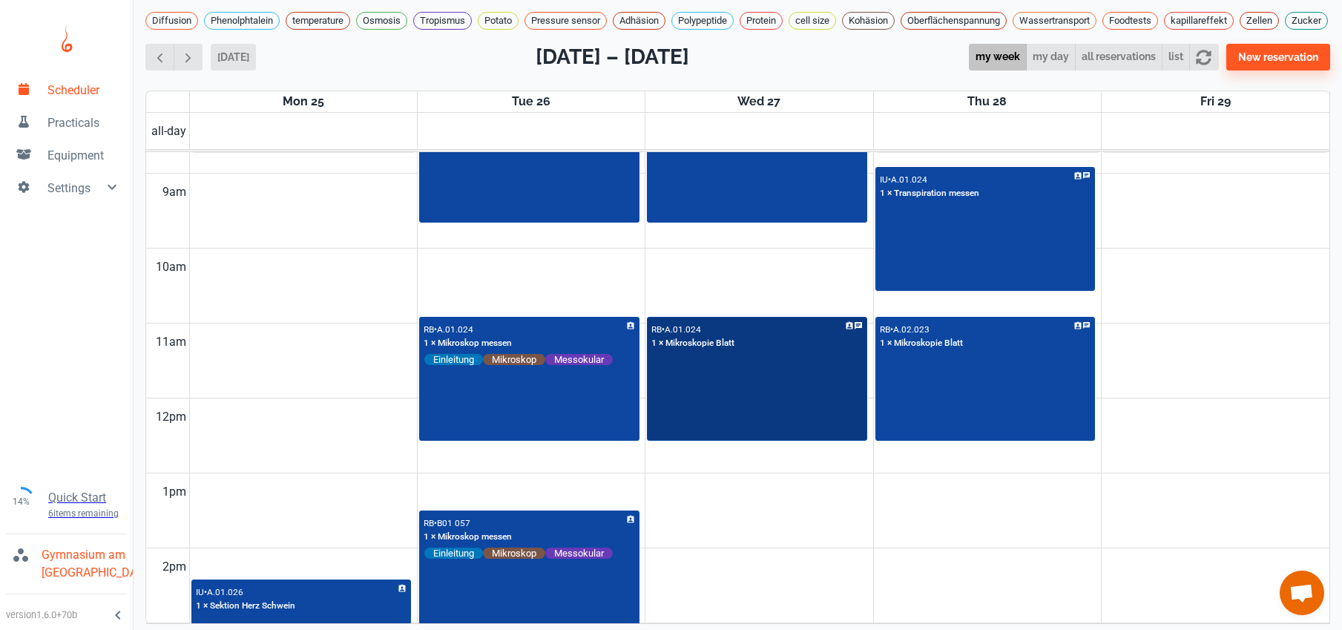
click at [737, 386] on div "RB • A.01.024 1 × Mikroskopie Blatt" at bounding box center [756, 379] width 217 height 122
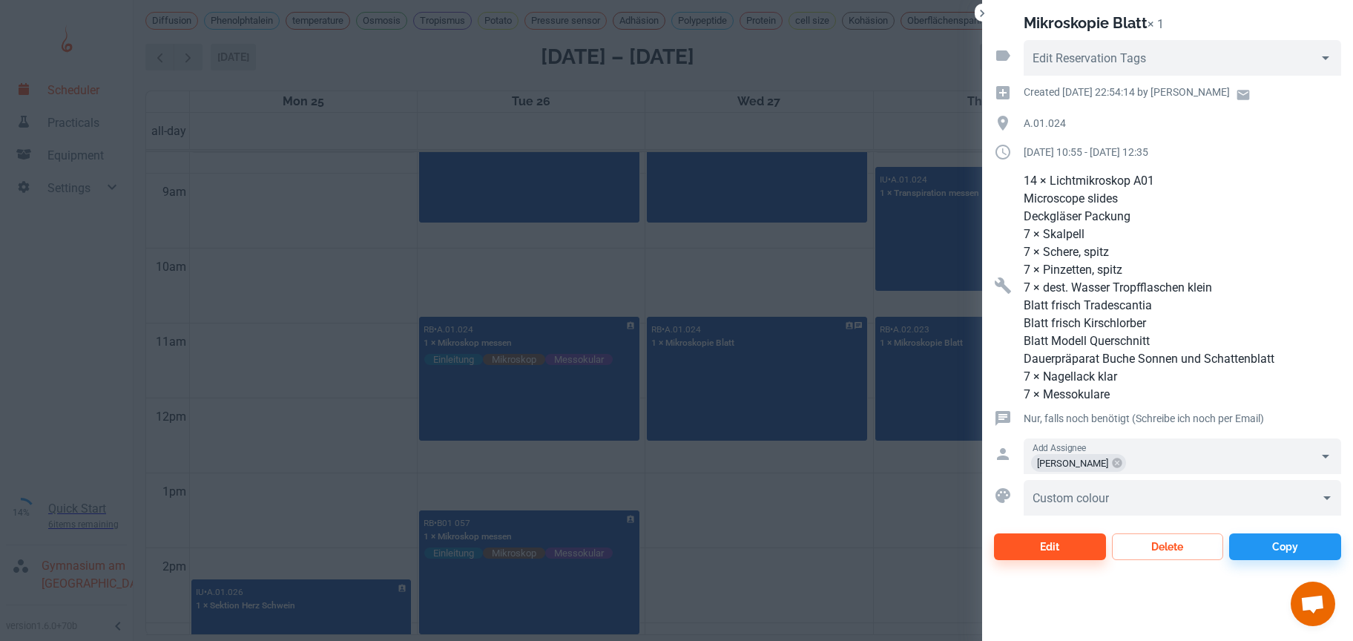
click at [739, 523] on div at bounding box center [676, 320] width 1353 height 641
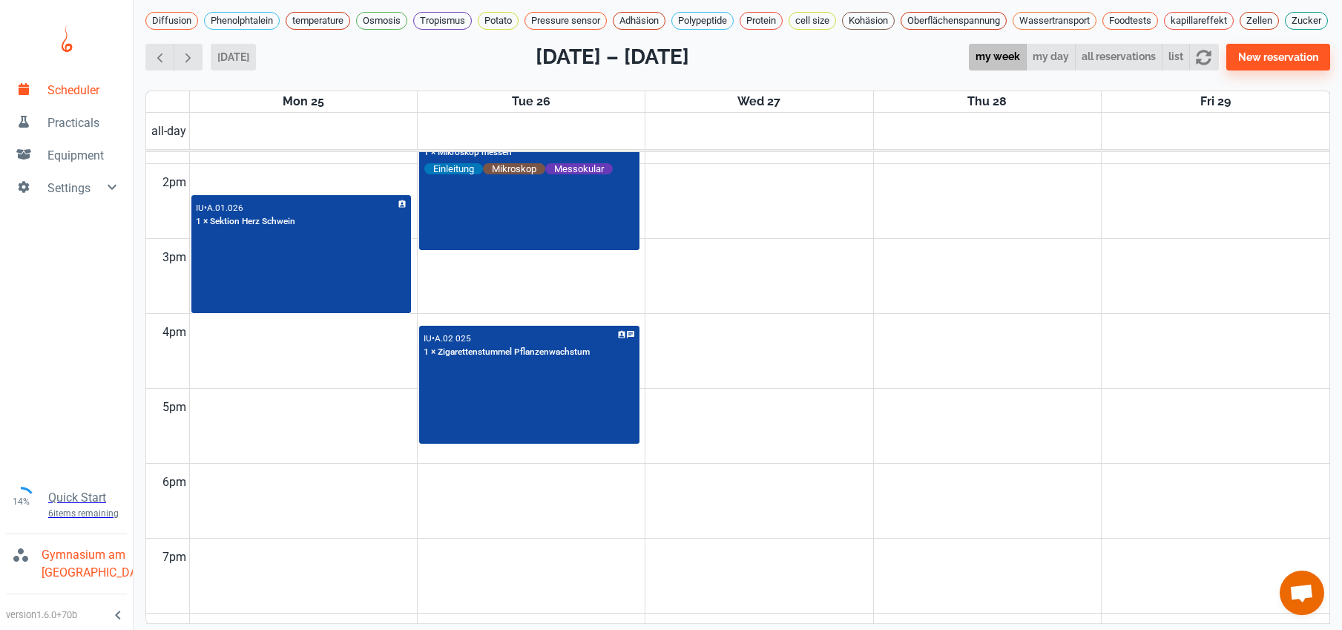
scroll to position [792, 0]
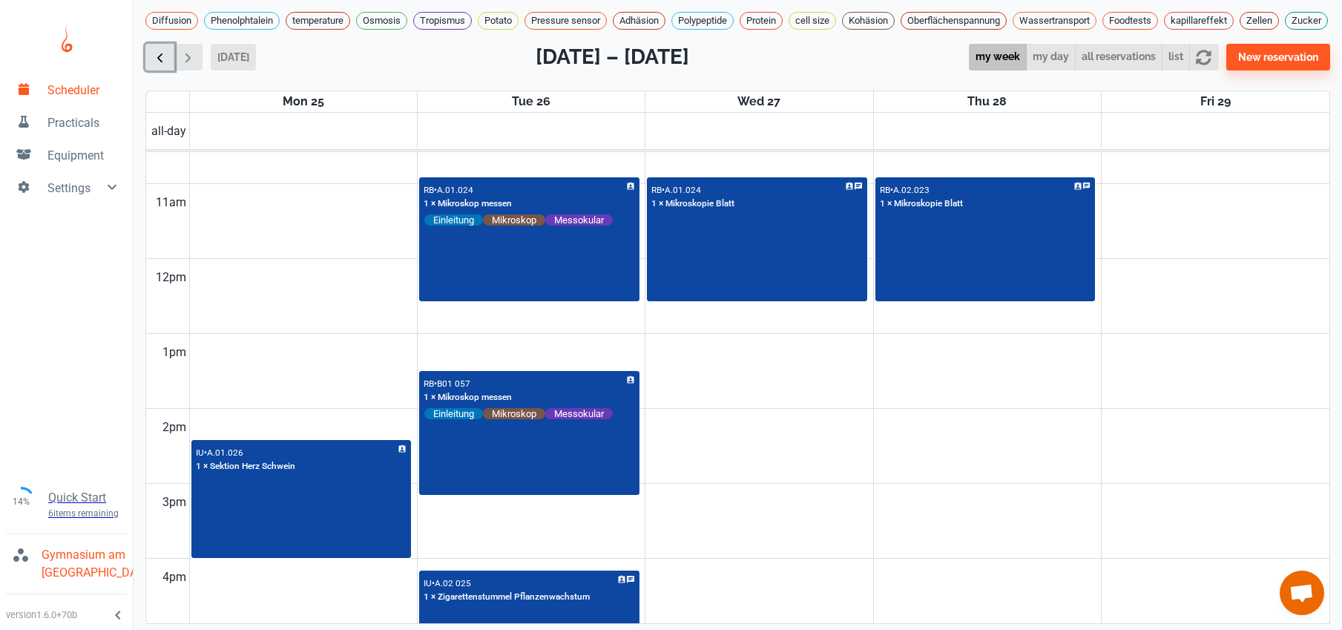
click at [158, 65] on span "button" at bounding box center [160, 58] width 16 height 16
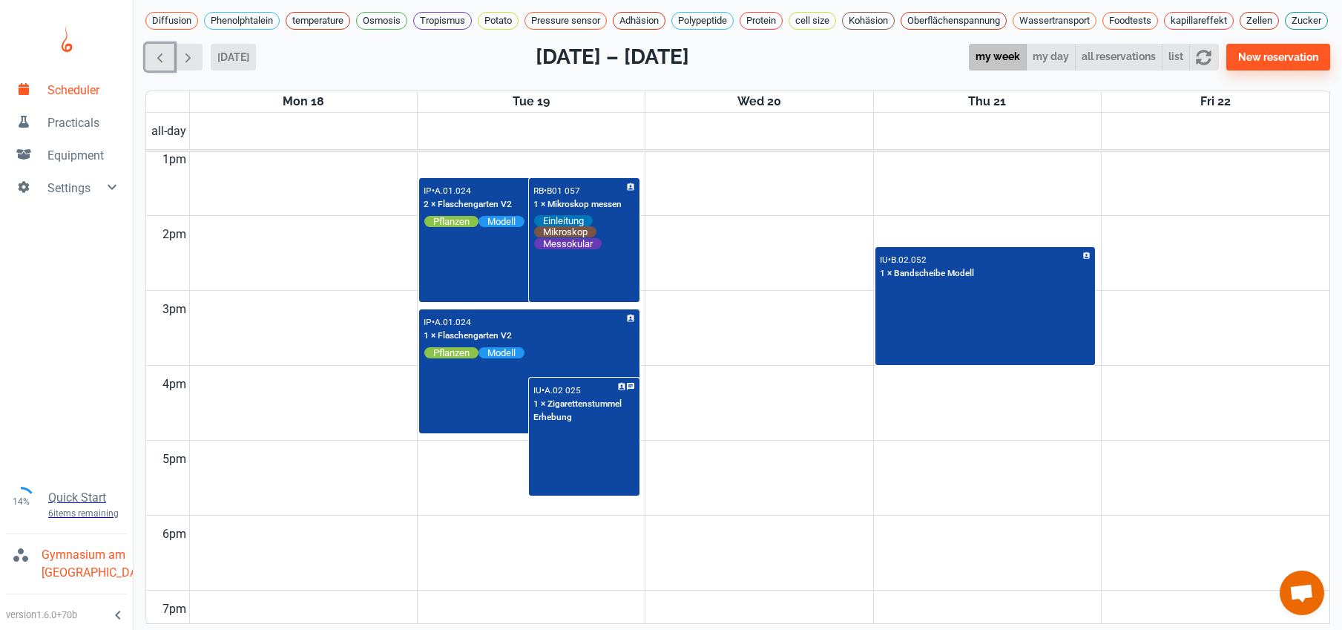
scroll to position [988, 0]
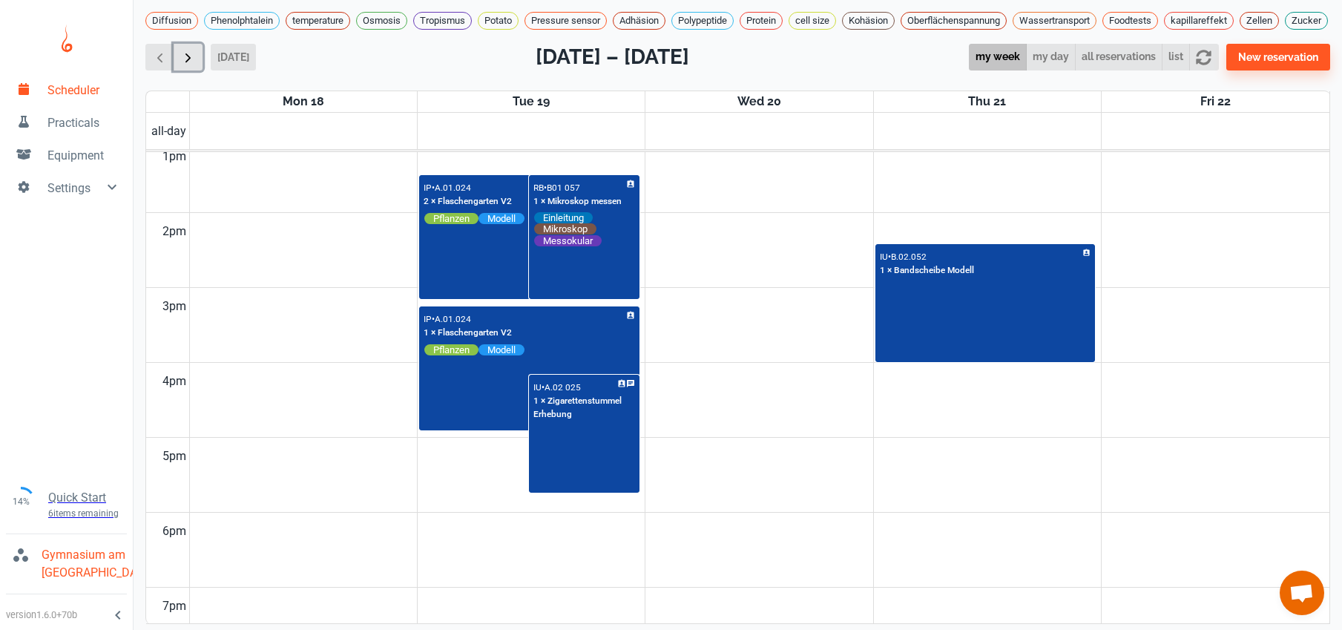
click at [187, 65] on span "button" at bounding box center [188, 58] width 16 height 16
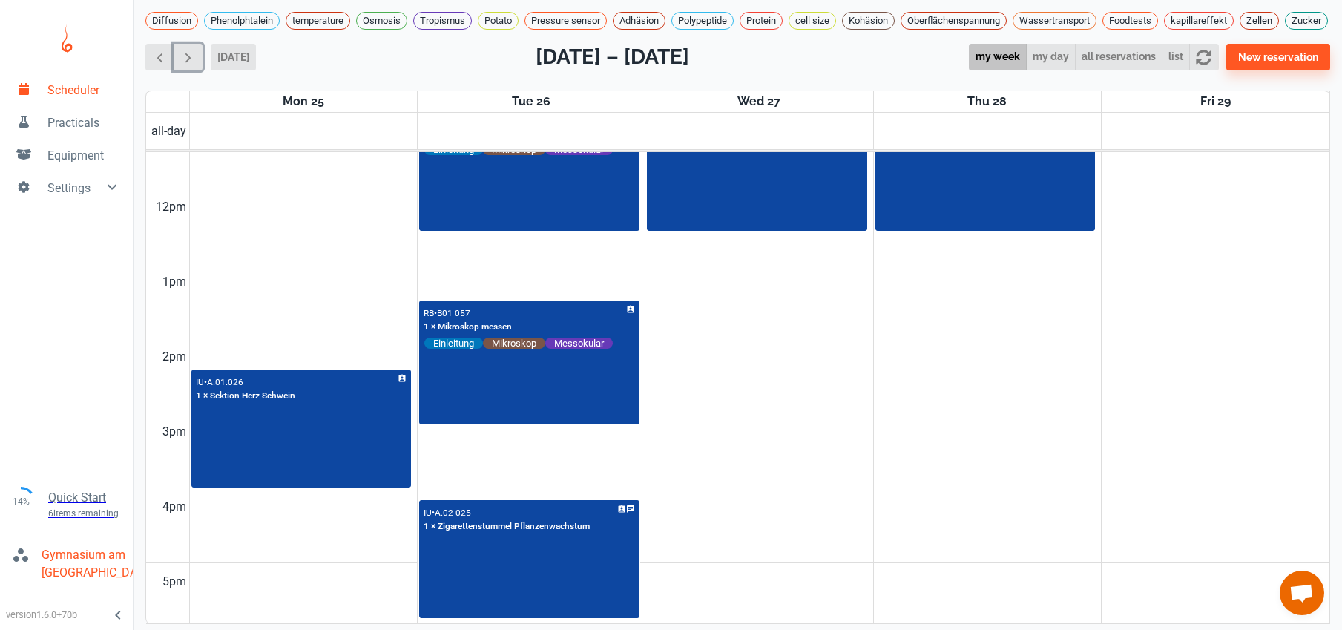
scroll to position [872, 0]
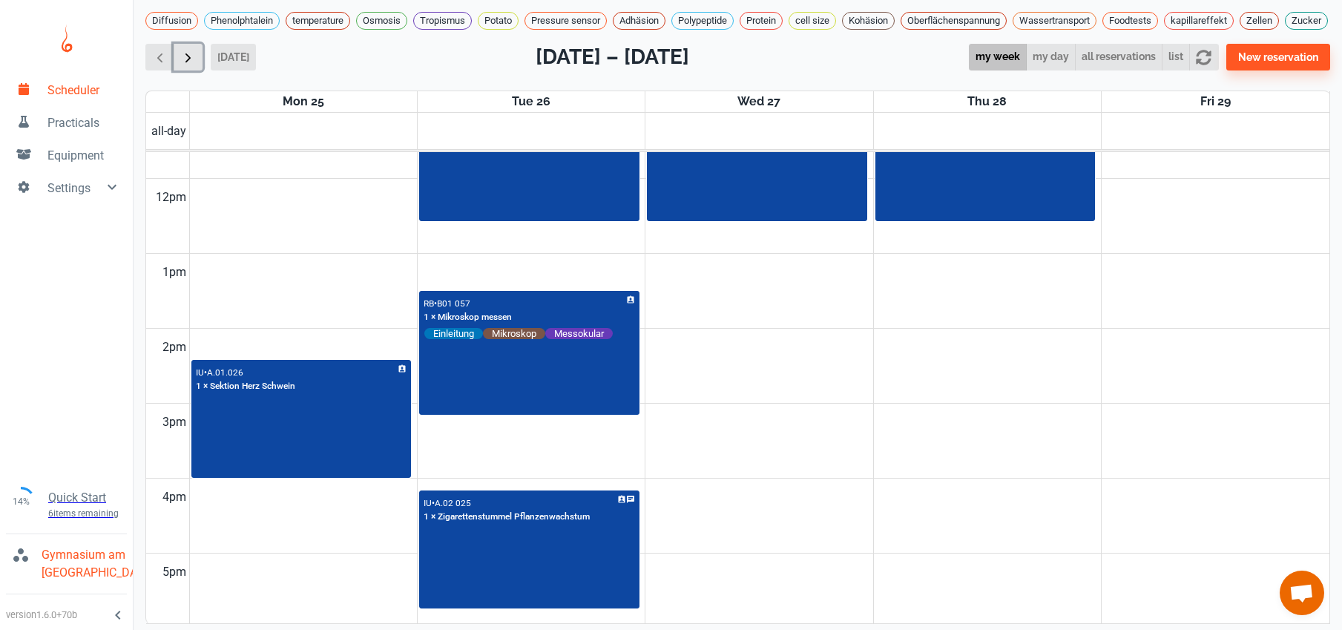
click at [195, 65] on span "button" at bounding box center [188, 58] width 16 height 16
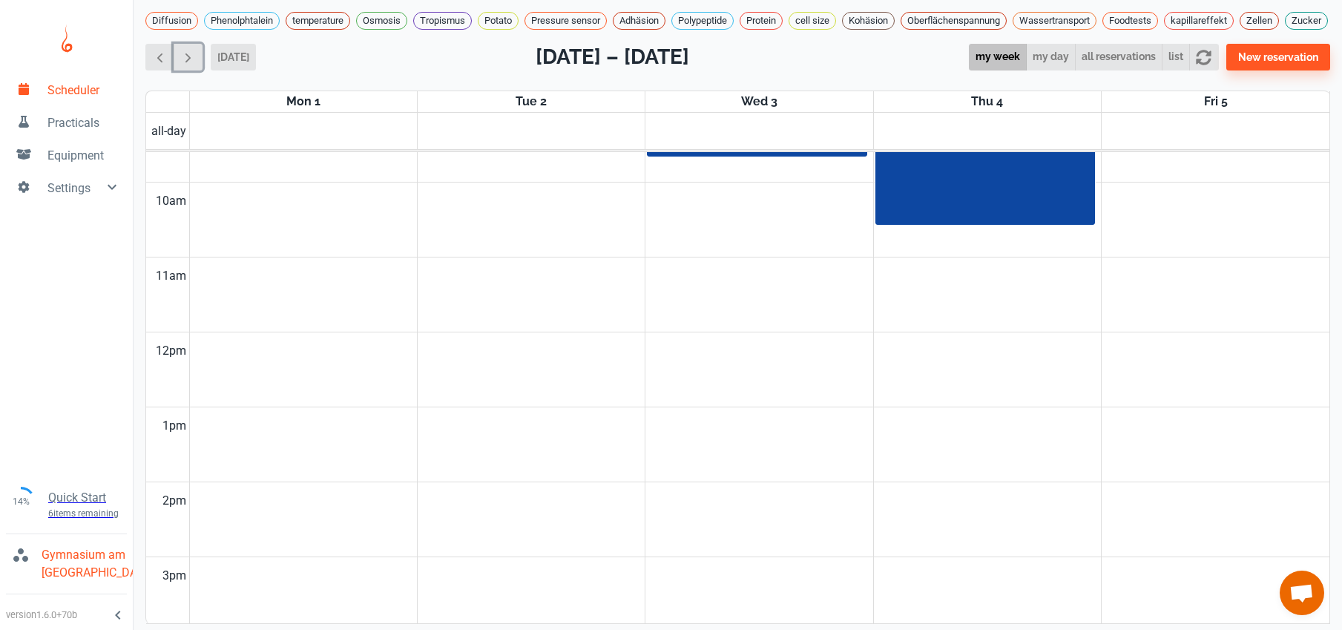
scroll to position [392, 0]
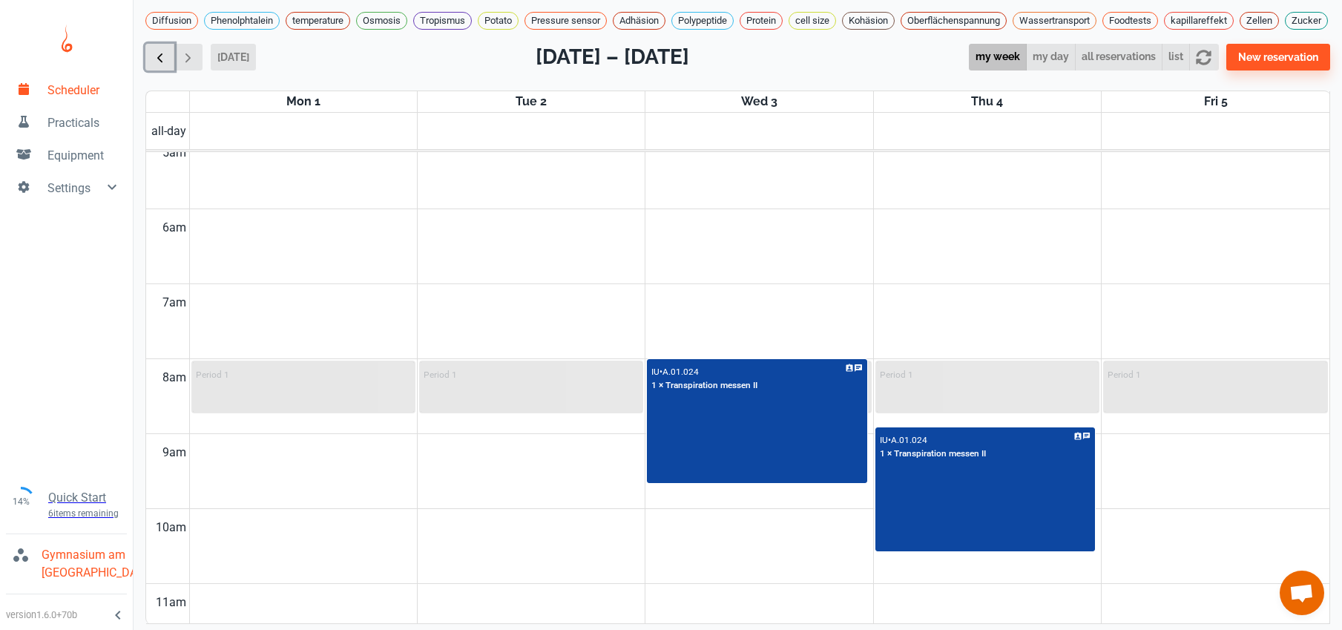
click at [158, 57] on span "button" at bounding box center [160, 58] width 16 height 16
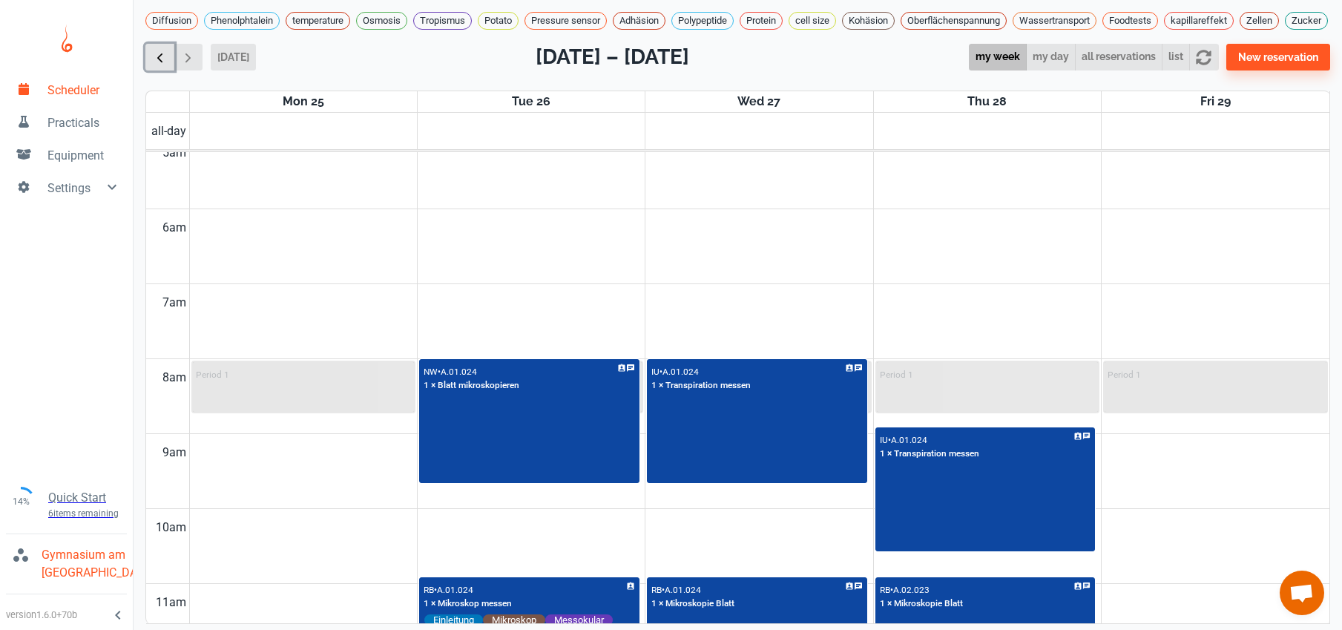
scroll to position [600, 0]
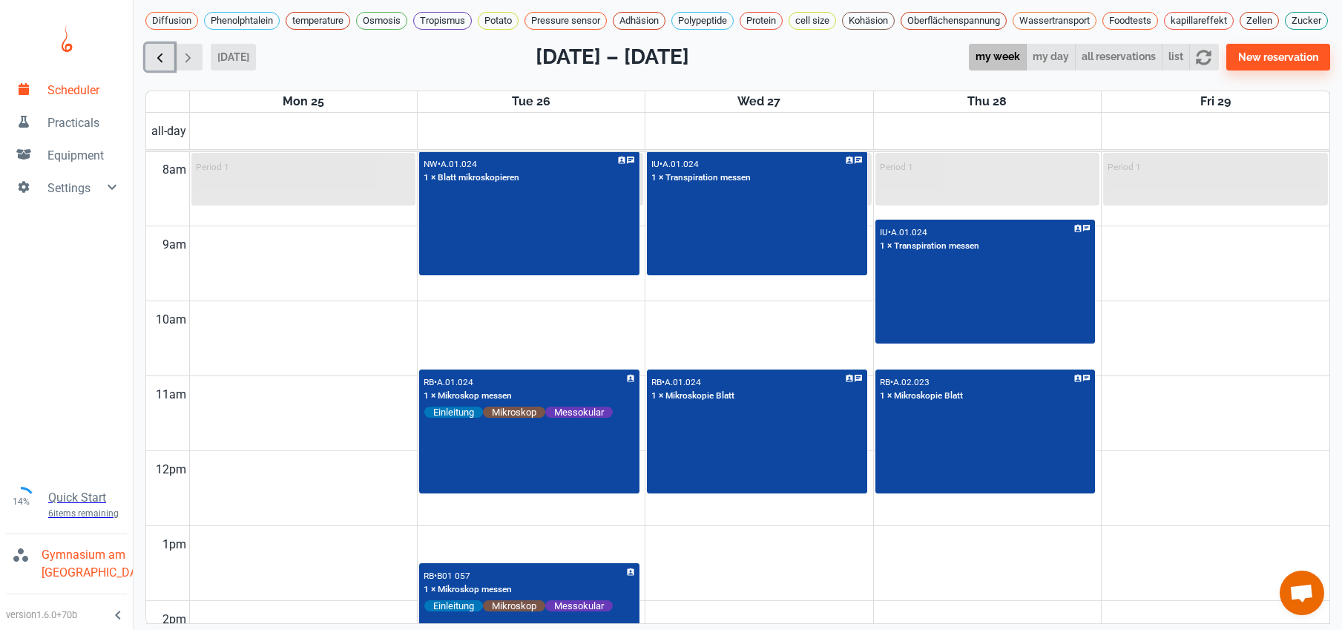
click at [158, 57] on span "button" at bounding box center [160, 58] width 16 height 16
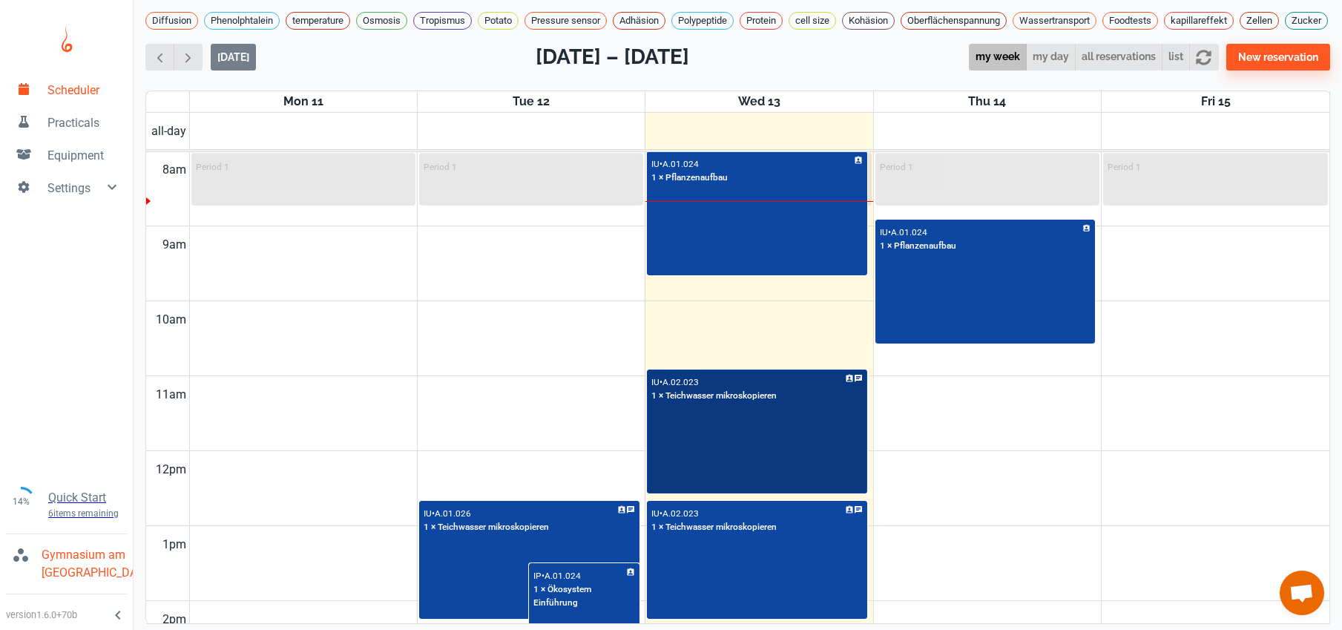
click at [749, 467] on div "IU • A.02.023 1 × Teichwasser mikroskopieren" at bounding box center [756, 432] width 217 height 122
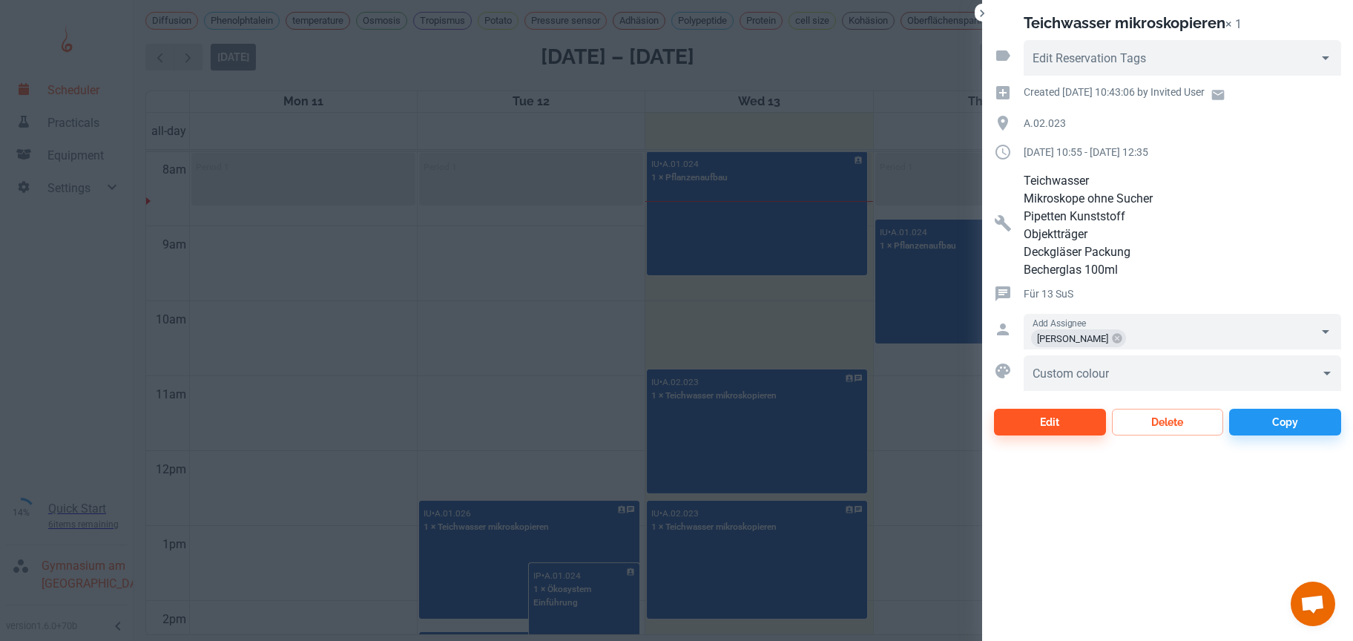
click at [489, 386] on div at bounding box center [676, 320] width 1353 height 641
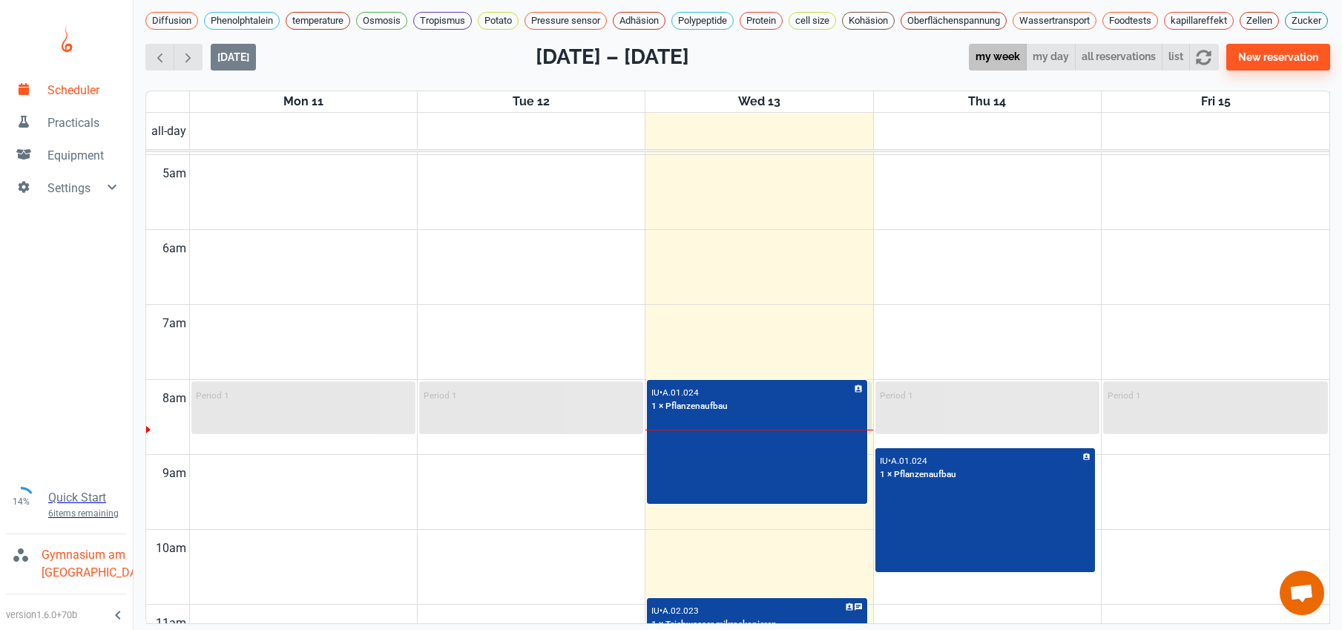
scroll to position [448, 0]
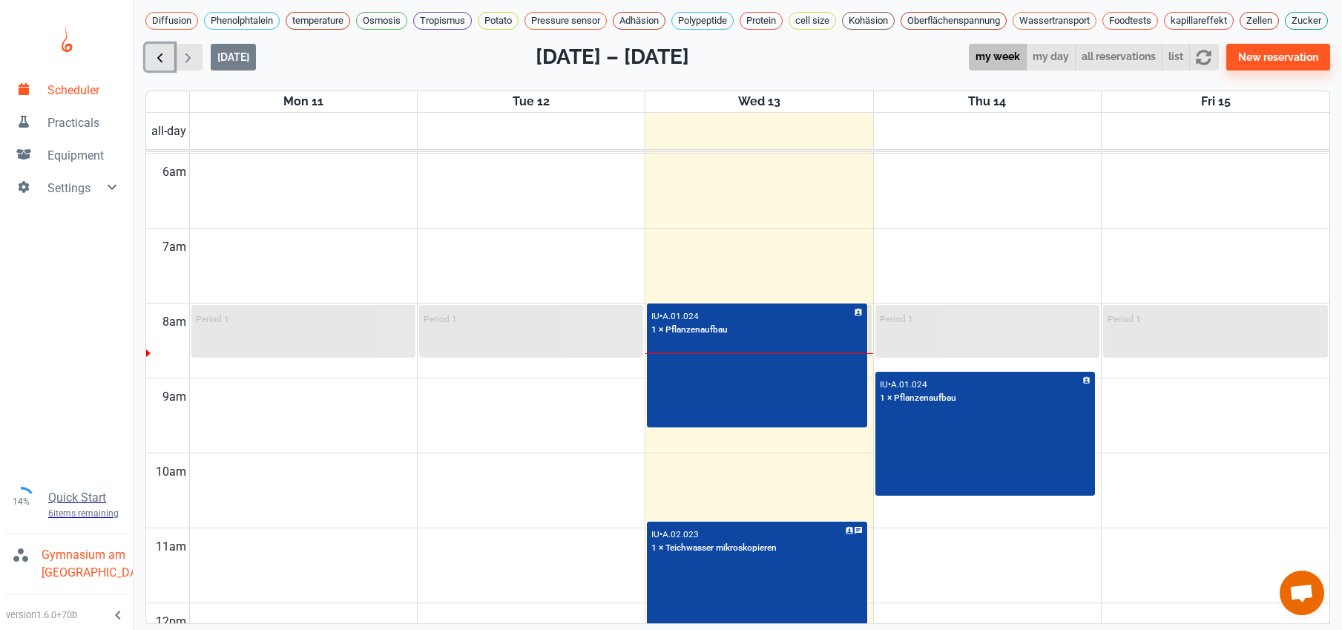
click at [157, 65] on span "button" at bounding box center [160, 58] width 16 height 16
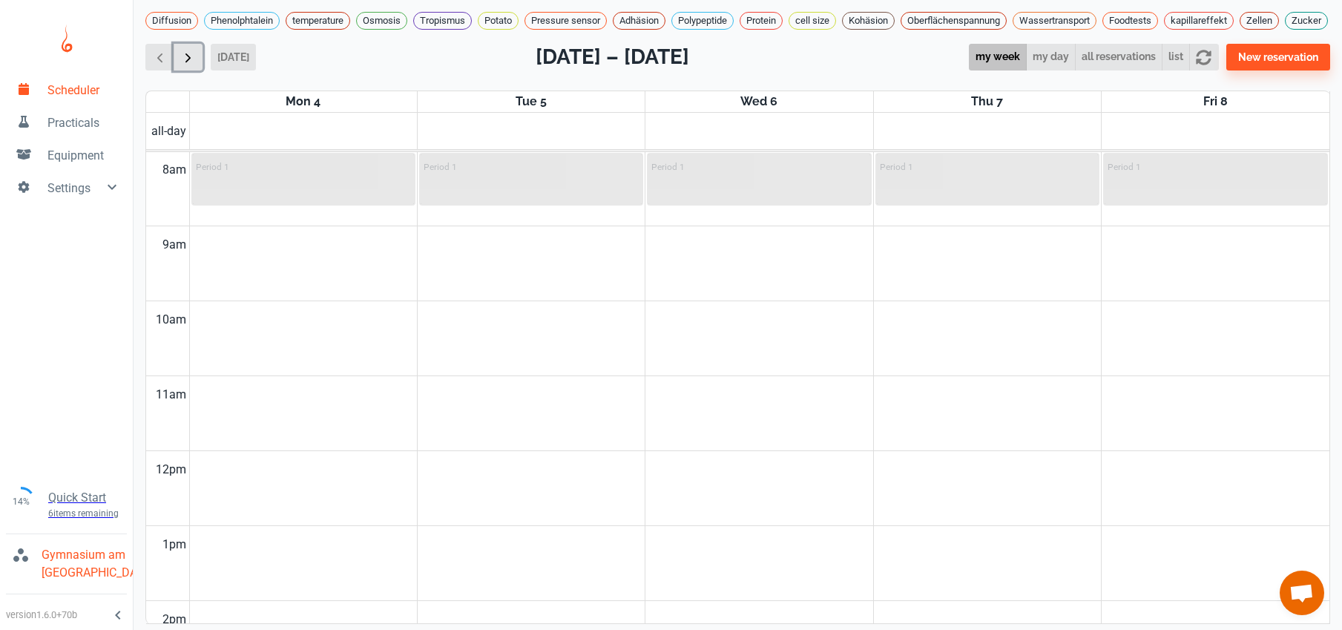
click at [194, 65] on span "button" at bounding box center [188, 58] width 16 height 16
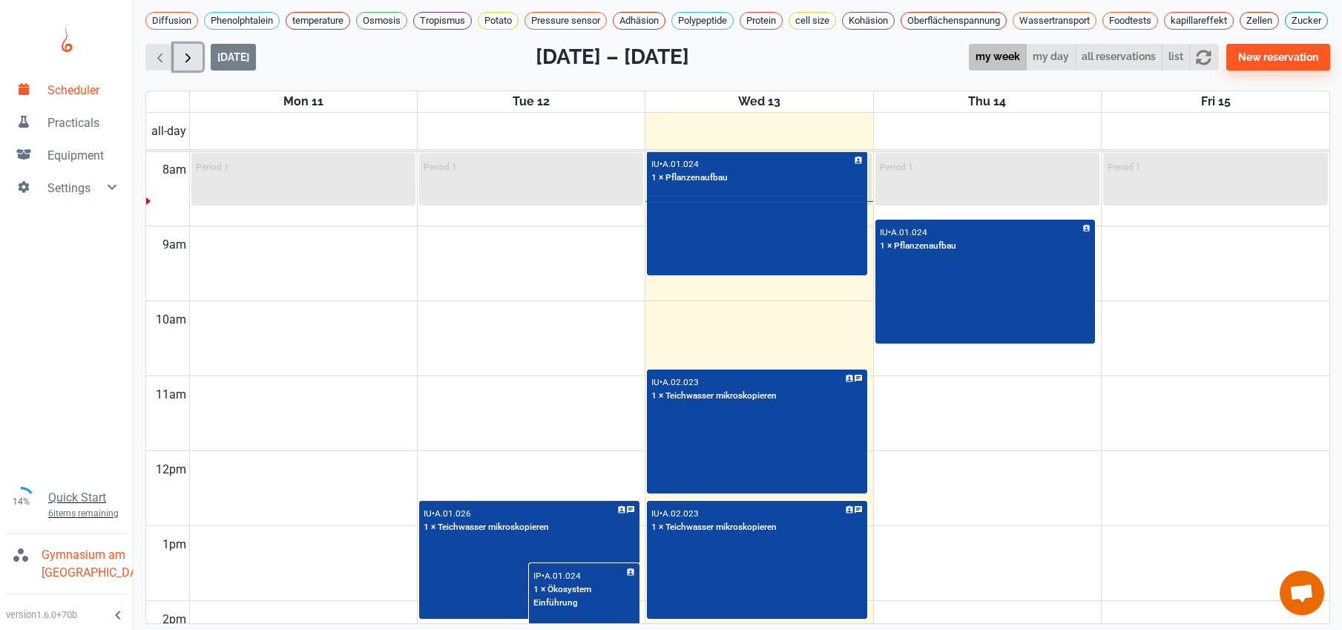
click at [194, 65] on span "button" at bounding box center [188, 58] width 16 height 16
